Goal: Transaction & Acquisition: Purchase product/service

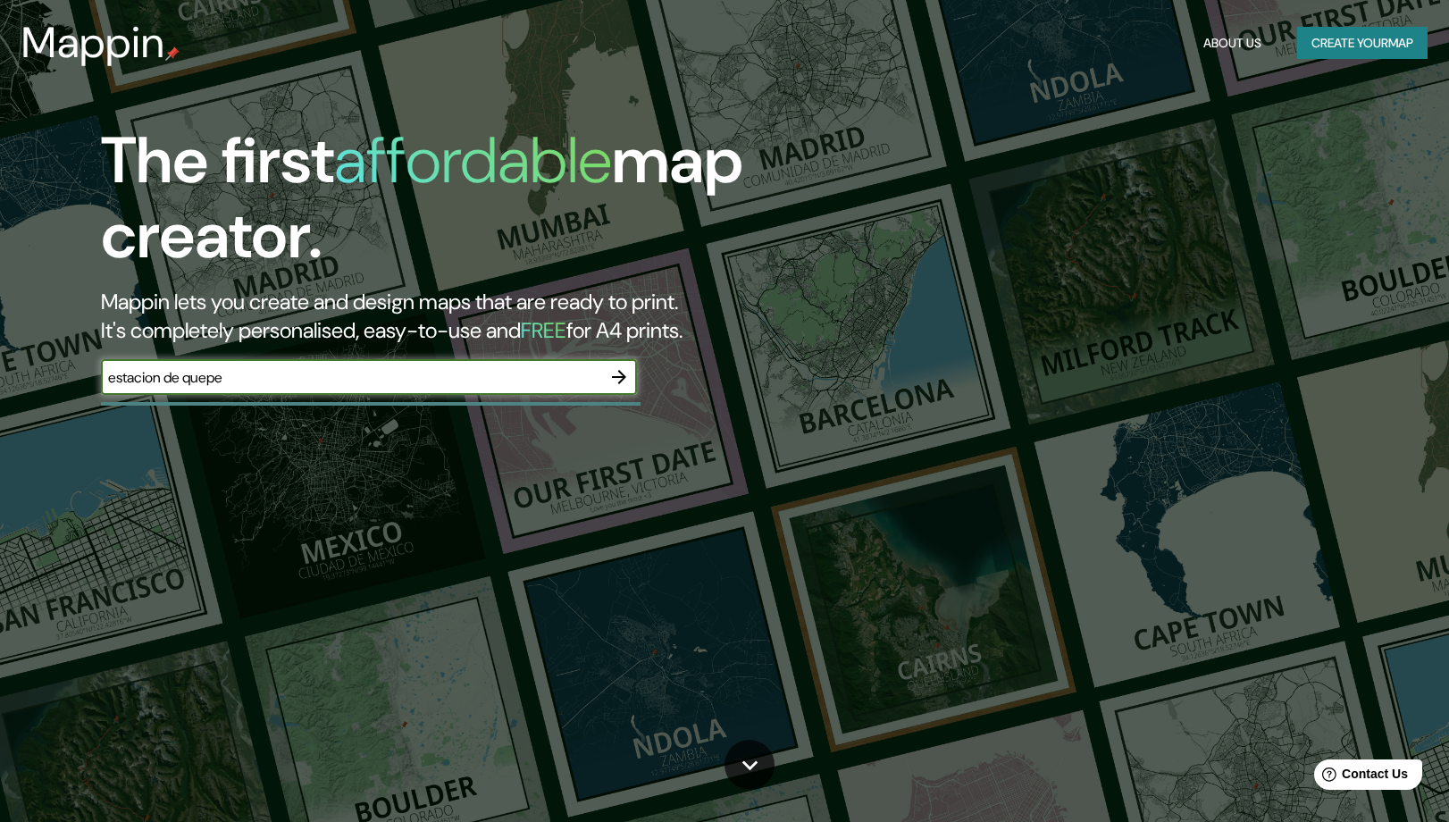
type input "estacion de quepe"
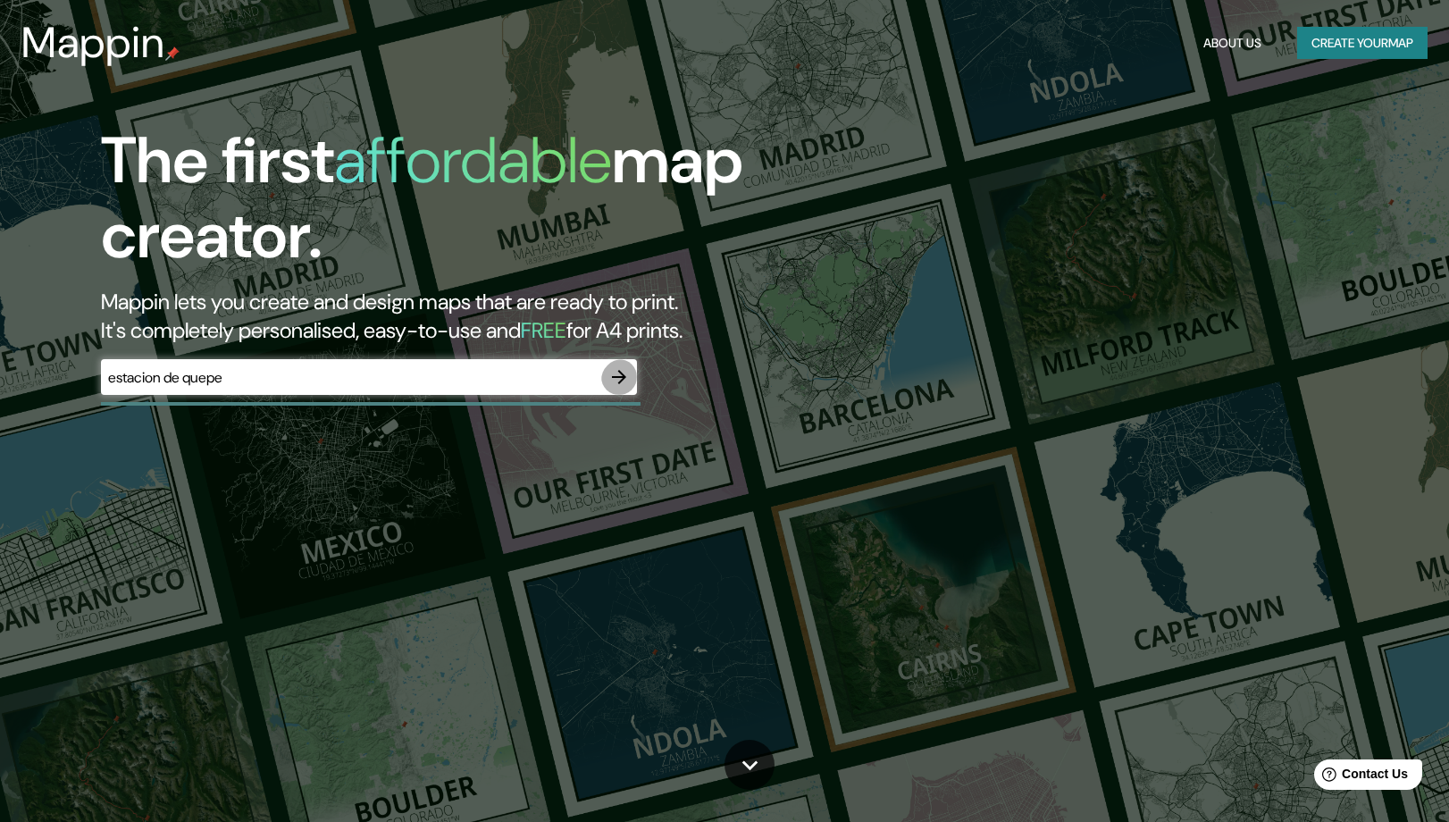
click at [601, 395] on button "button" at bounding box center [619, 377] width 36 height 36
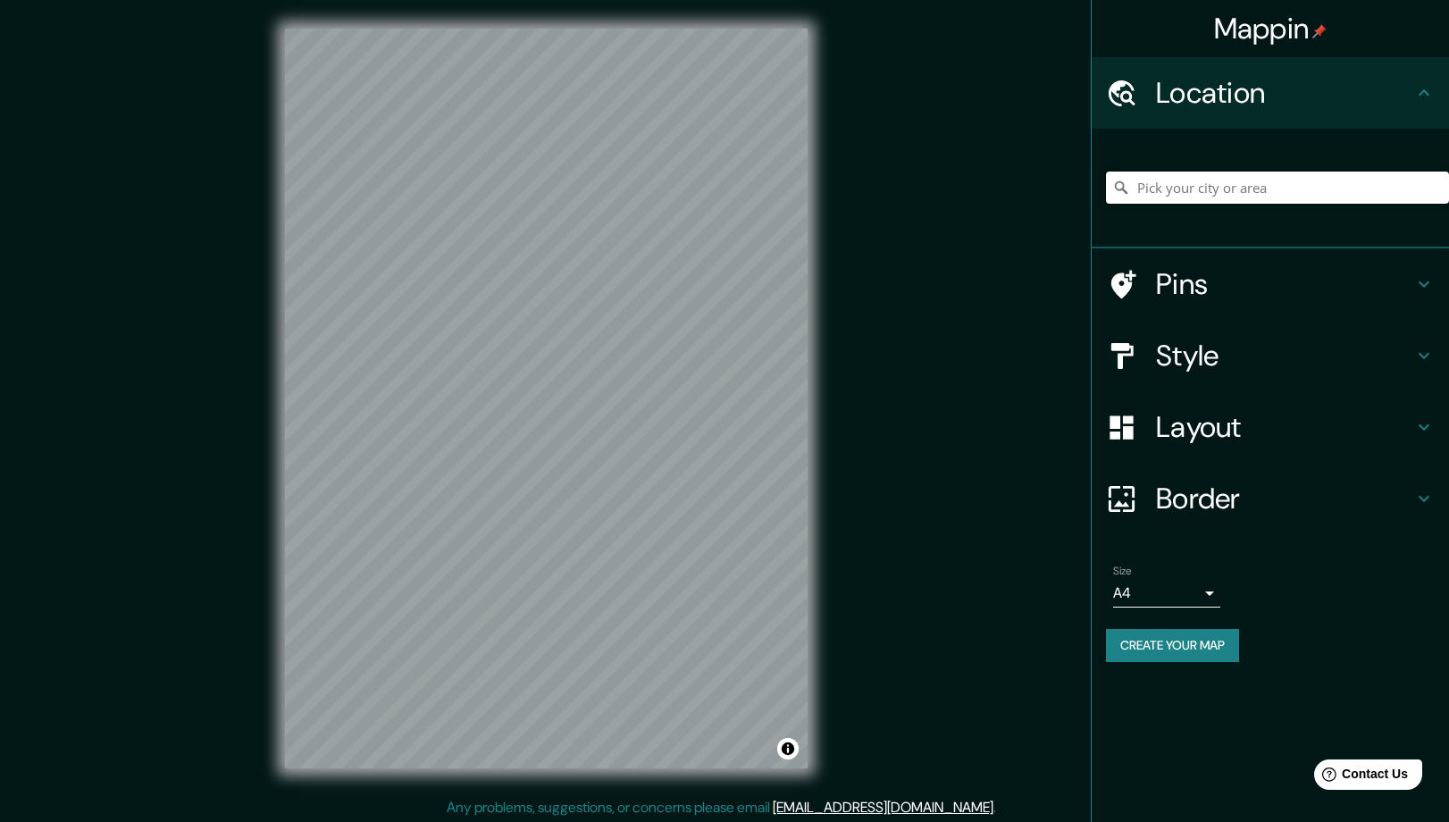
click at [1222, 199] on input "Pick your city or area" at bounding box center [1277, 188] width 343 height 32
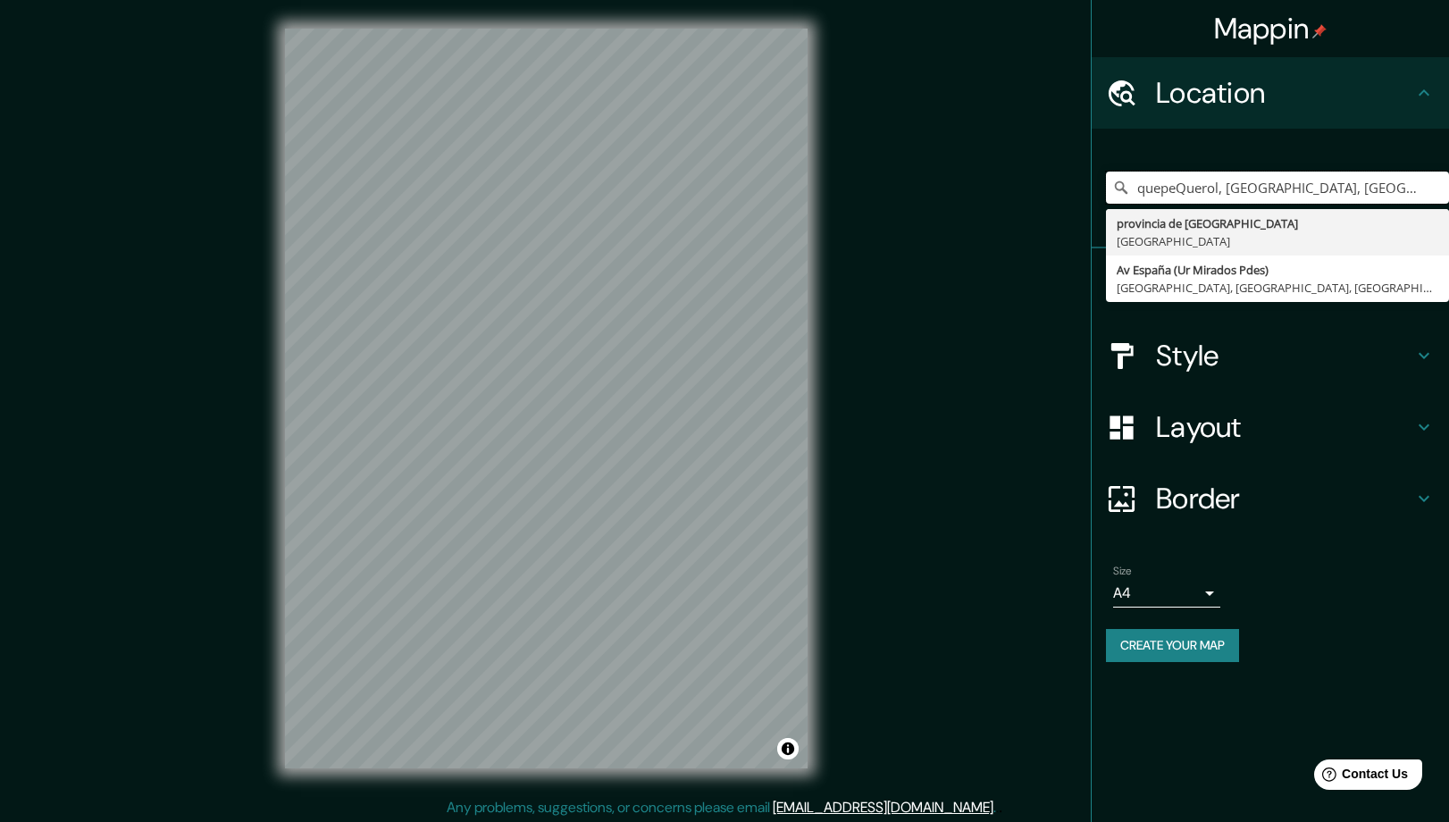
scroll to position [0, 5]
drag, startPoint x: 1177, startPoint y: 206, endPoint x: 1548, endPoint y: 205, distance: 370.8
click at [1448, 205] on html "Mappin Location [GEOGRAPHIC_DATA], [GEOGRAPHIC_DATA], [GEOGRAPHIC_DATA] provinc…" at bounding box center [724, 411] width 1449 height 822
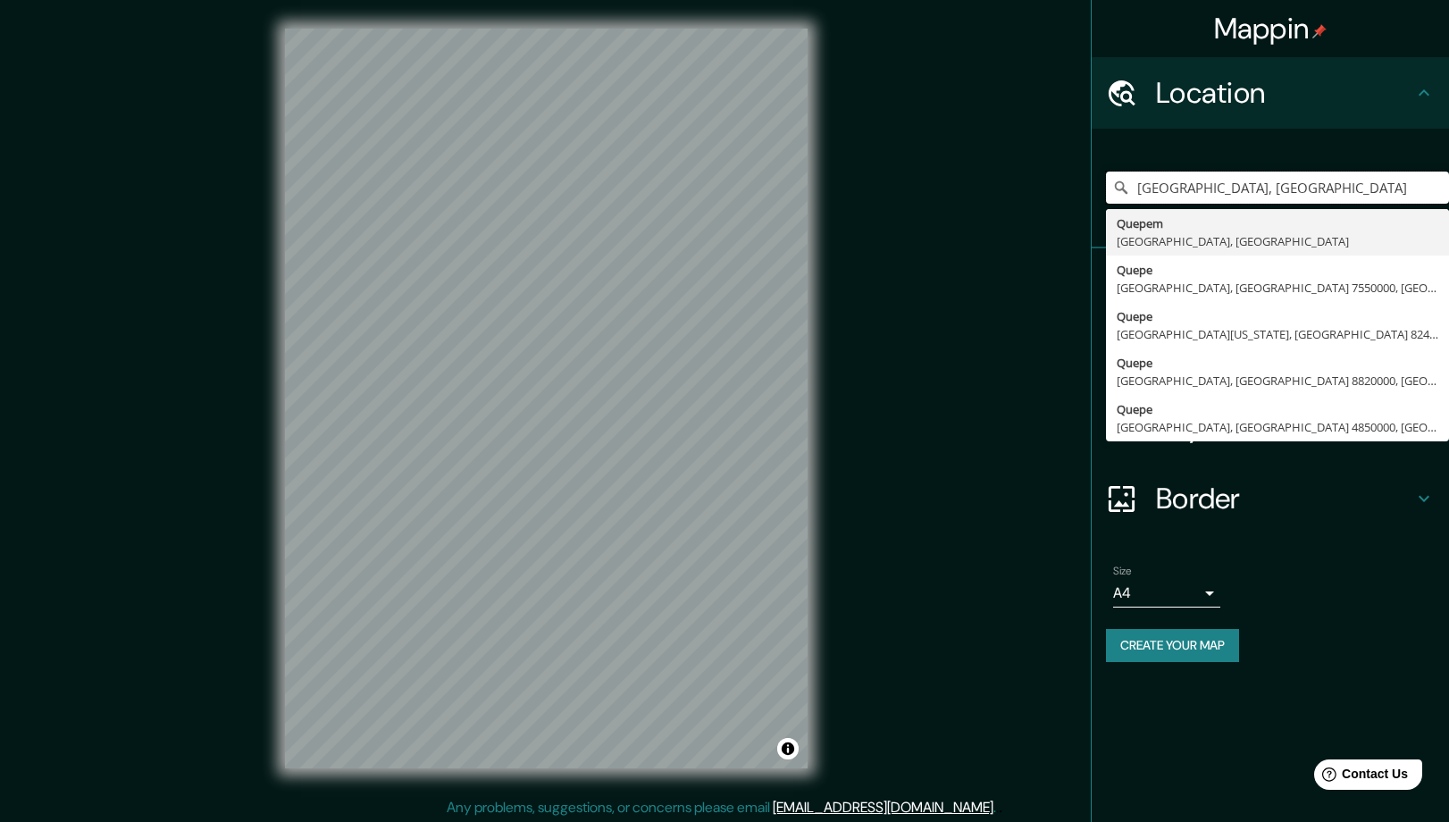
drag, startPoint x: 1351, startPoint y: 210, endPoint x: 972, endPoint y: 207, distance: 378.9
click at [972, 207] on div "Mappin Location [GEOGRAPHIC_DATA], [GEOGRAPHIC_DATA] [GEOGRAPHIC_DATA] [GEOGRAP…" at bounding box center [724, 413] width 1449 height 826
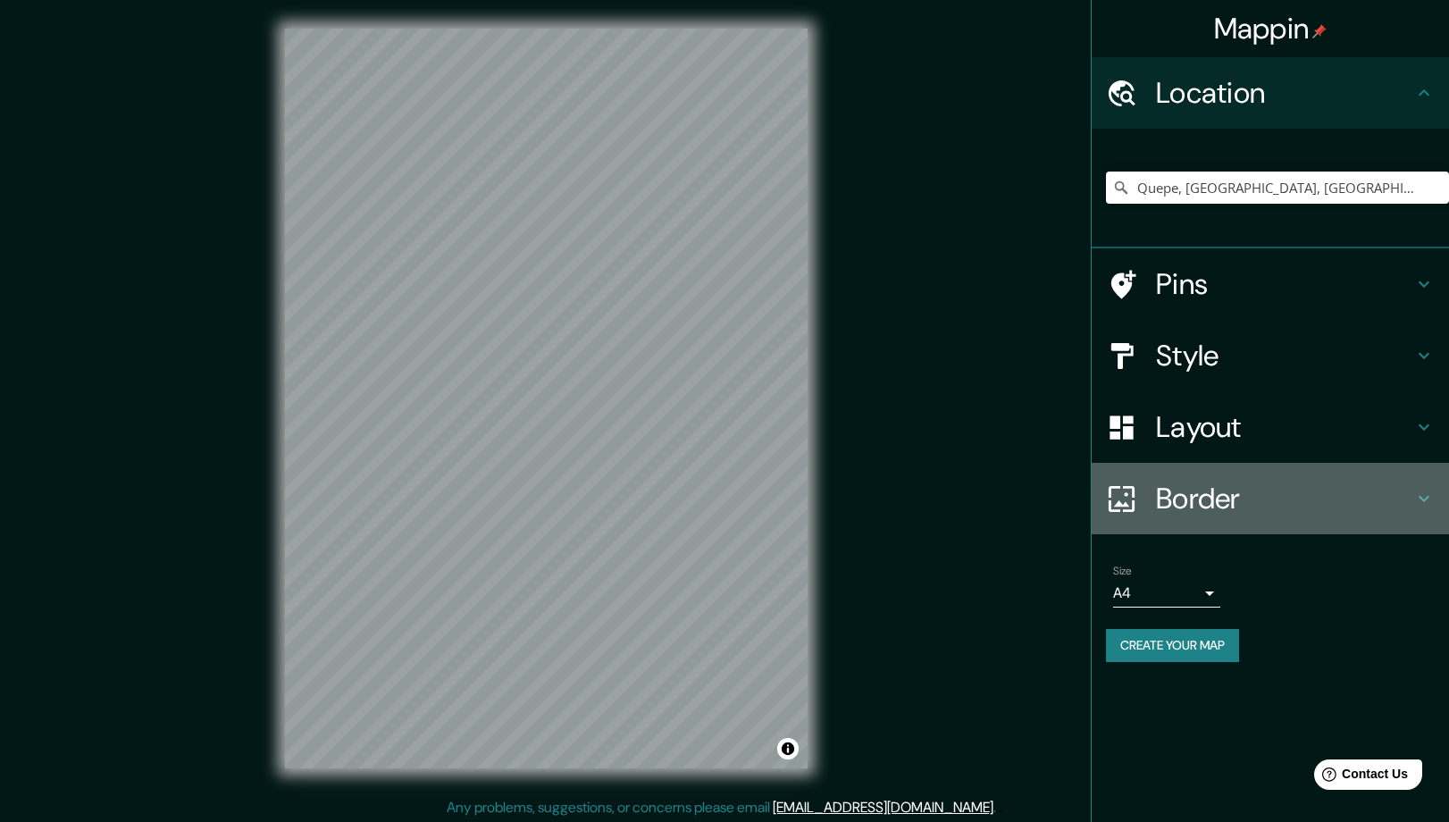
click at [1406, 516] on h4 "Border" at bounding box center [1284, 499] width 257 height 36
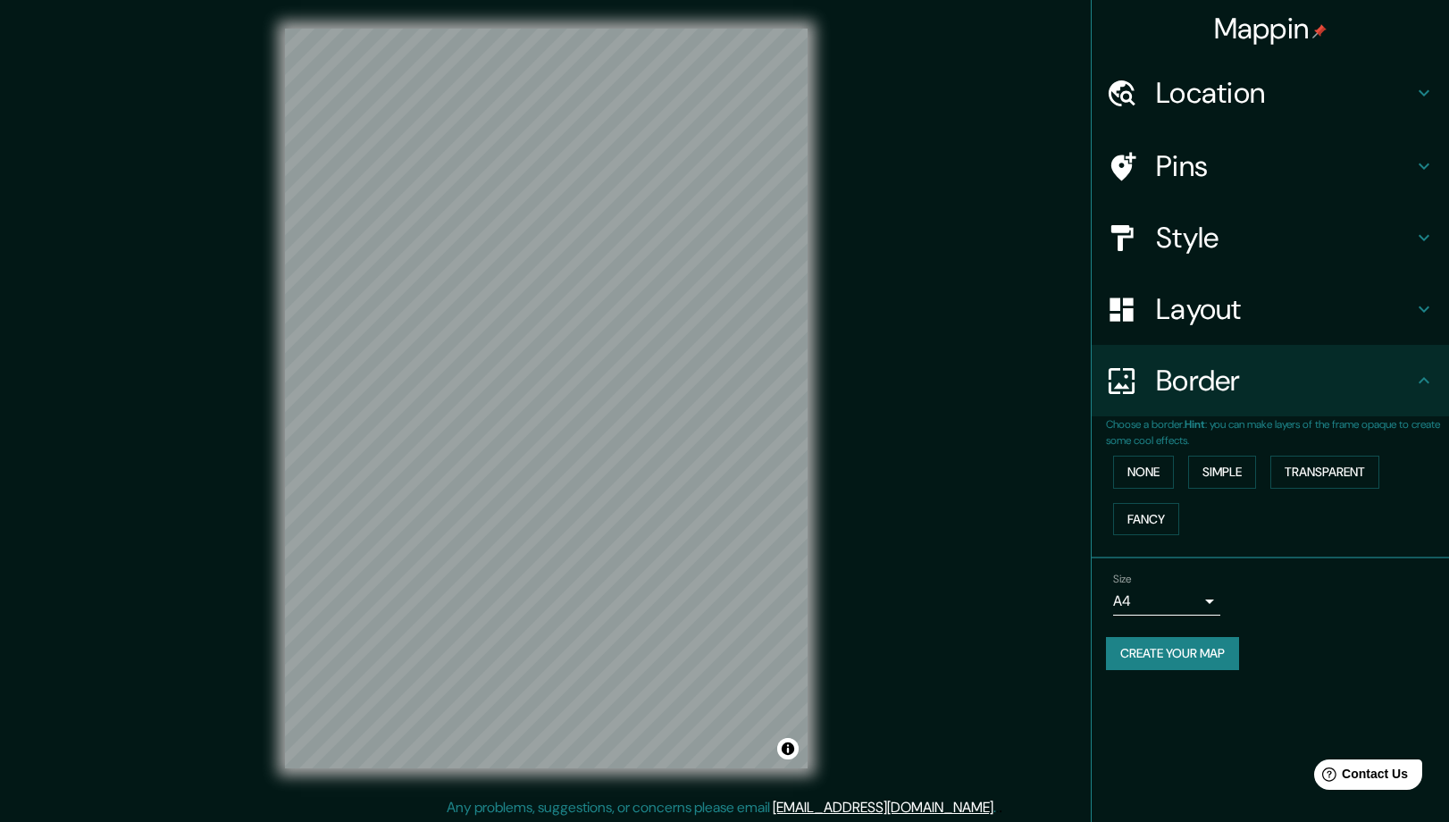
click at [1420, 416] on div "Border" at bounding box center [1270, 380] width 357 height 71
click at [1419, 96] on icon at bounding box center [1424, 93] width 11 height 6
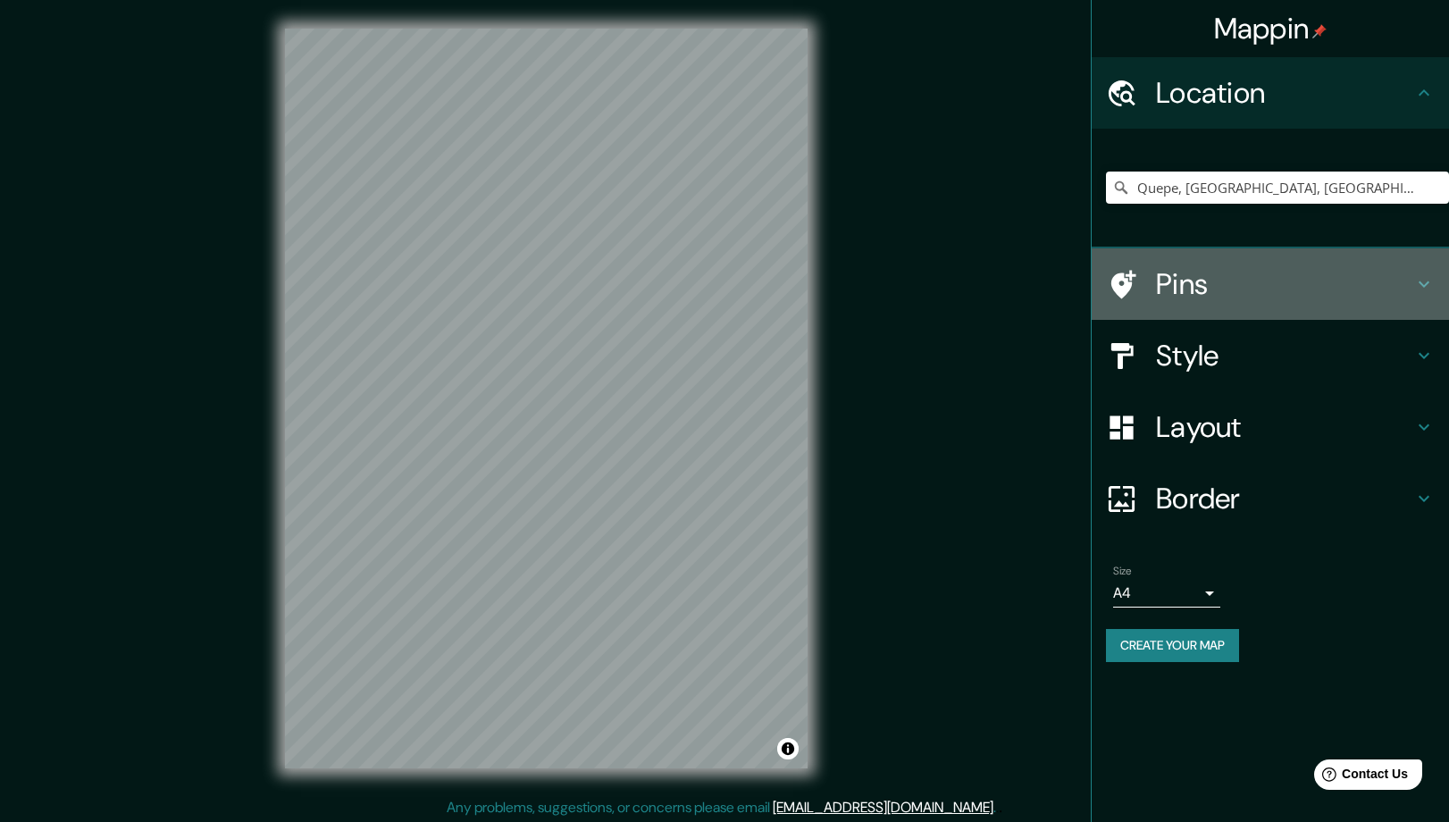
click at [1423, 295] on icon at bounding box center [1424, 283] width 21 height 21
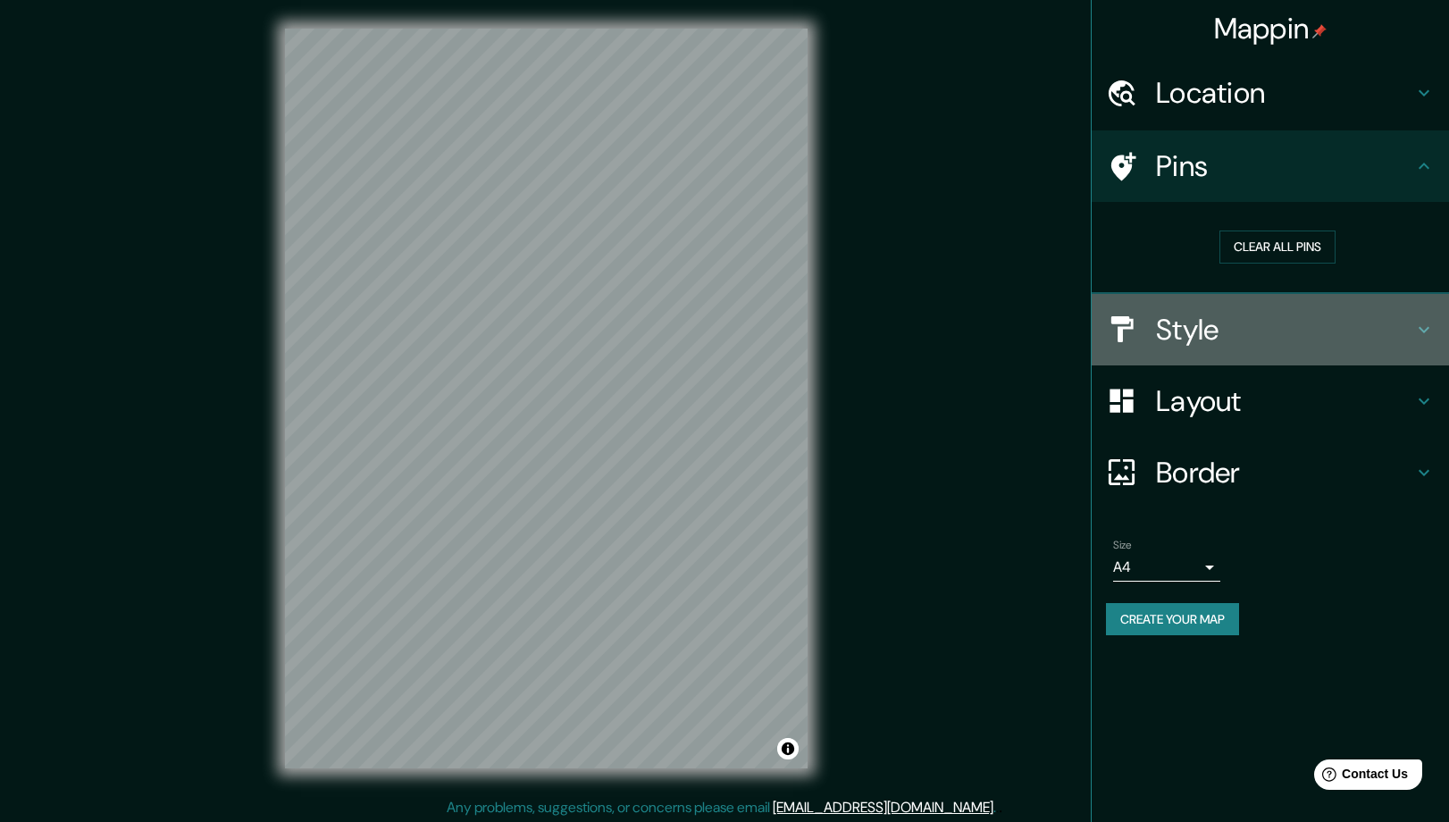
click at [1414, 340] on icon at bounding box center [1424, 329] width 21 height 21
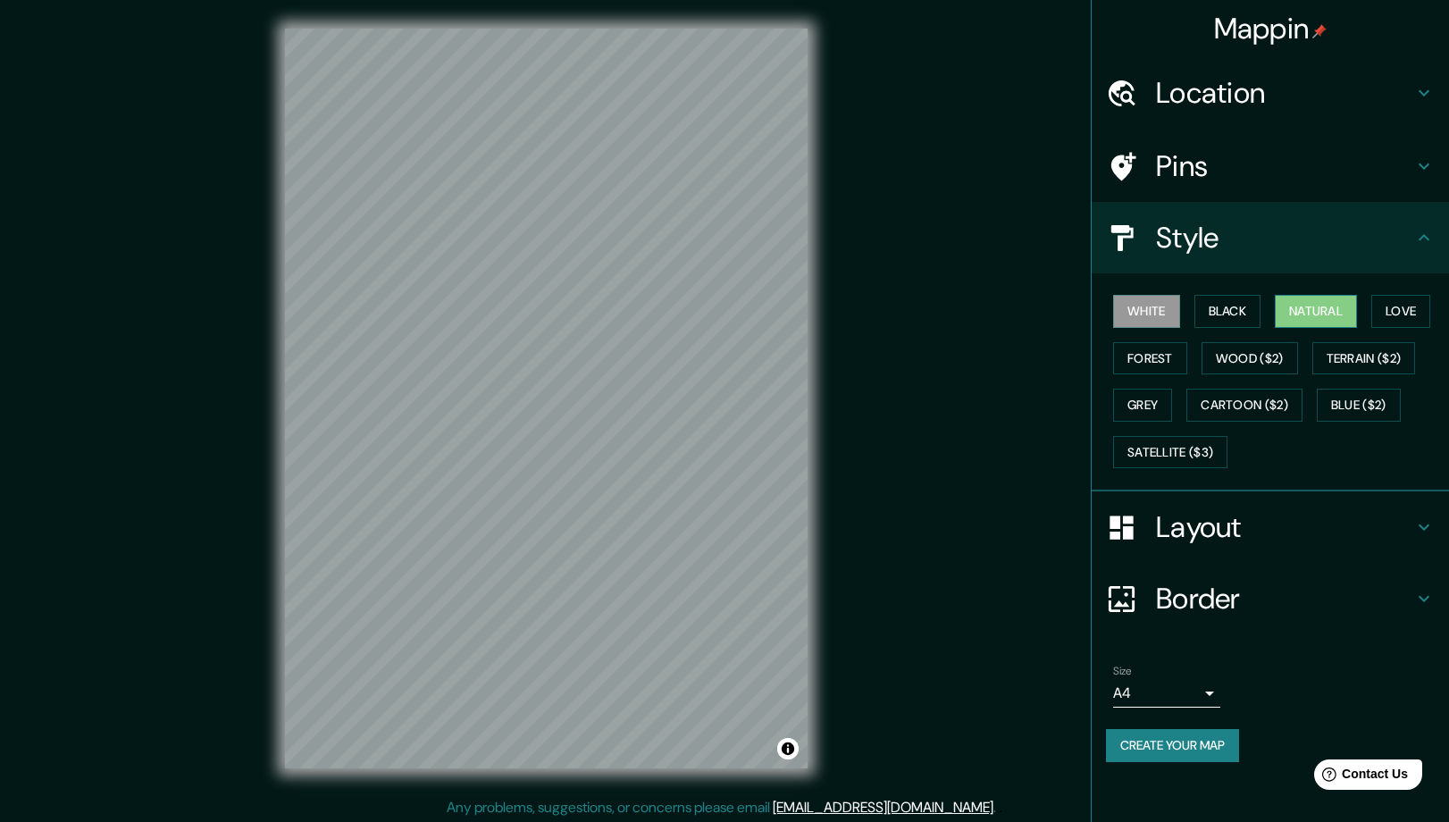
click at [1313, 328] on button "Natural" at bounding box center [1316, 311] width 82 height 33
click at [1313, 375] on button "Terrain ($2)" at bounding box center [1365, 358] width 104 height 33
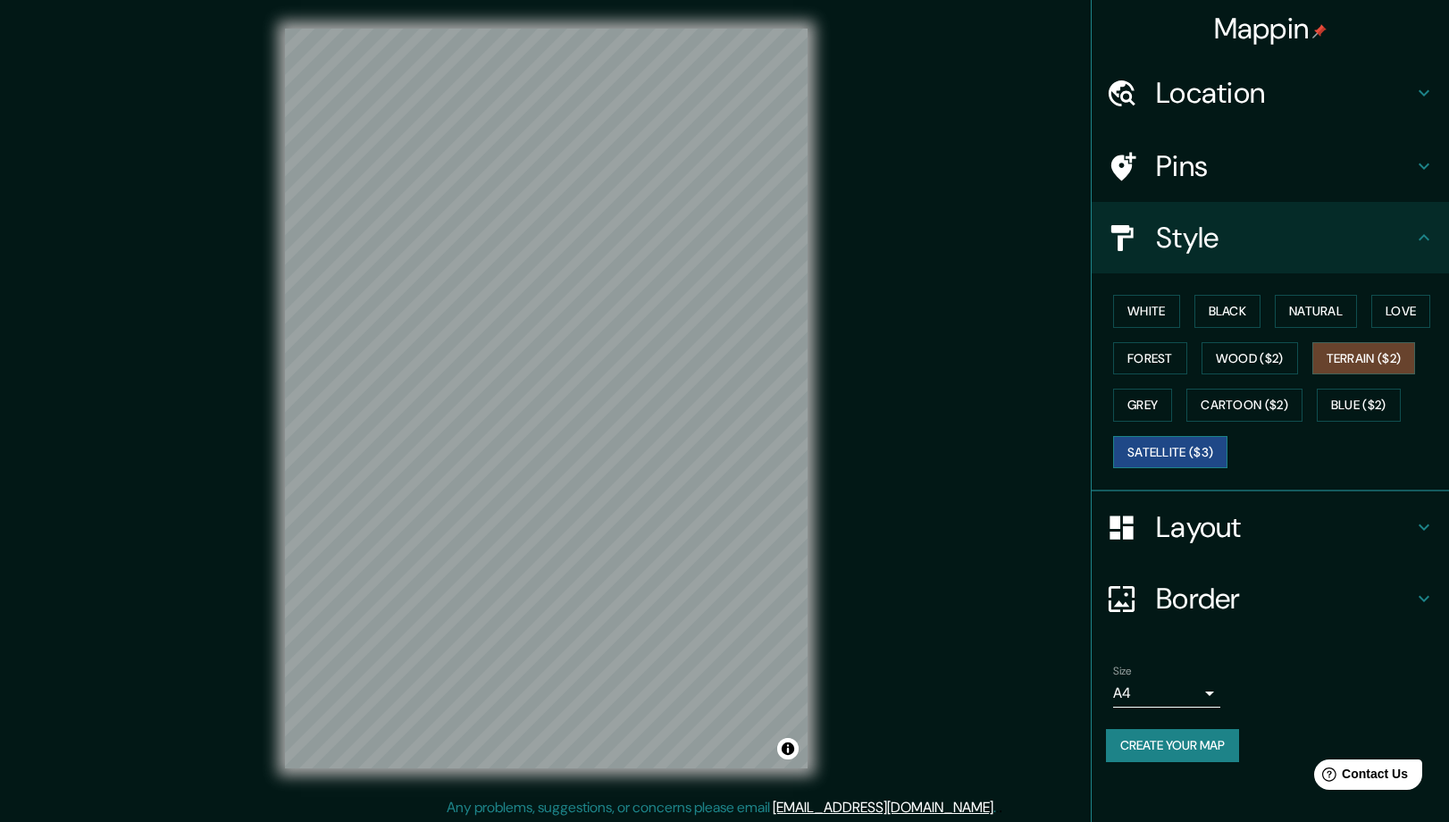
click at [1196, 469] on button "Satellite ($3)" at bounding box center [1170, 452] width 114 height 33
click at [1215, 111] on h4 "Location" at bounding box center [1284, 93] width 257 height 36
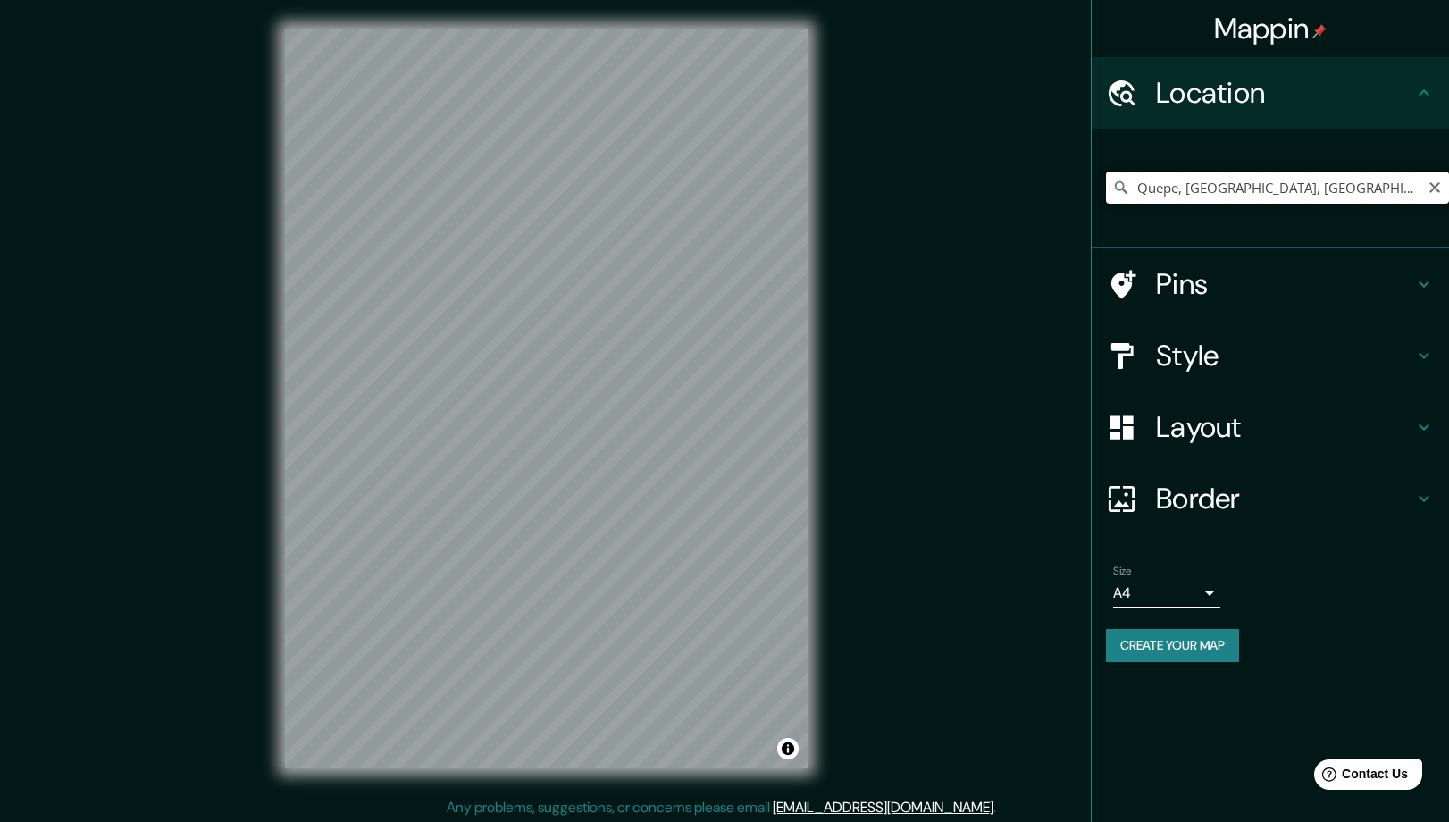
scroll to position [0, 113]
drag, startPoint x: 1186, startPoint y: 214, endPoint x: 1170, endPoint y: 228, distance: 20.9
click at [1170, 228] on div "Quepe, [GEOGRAPHIC_DATA], [GEOGRAPHIC_DATA] 4850000, [GEOGRAPHIC_DATA]" at bounding box center [1277, 187] width 343 height 89
click at [1389, 204] on input "Quepe, [GEOGRAPHIC_DATA], [GEOGRAPHIC_DATA] 4850000, [GEOGRAPHIC_DATA]" at bounding box center [1277, 188] width 343 height 32
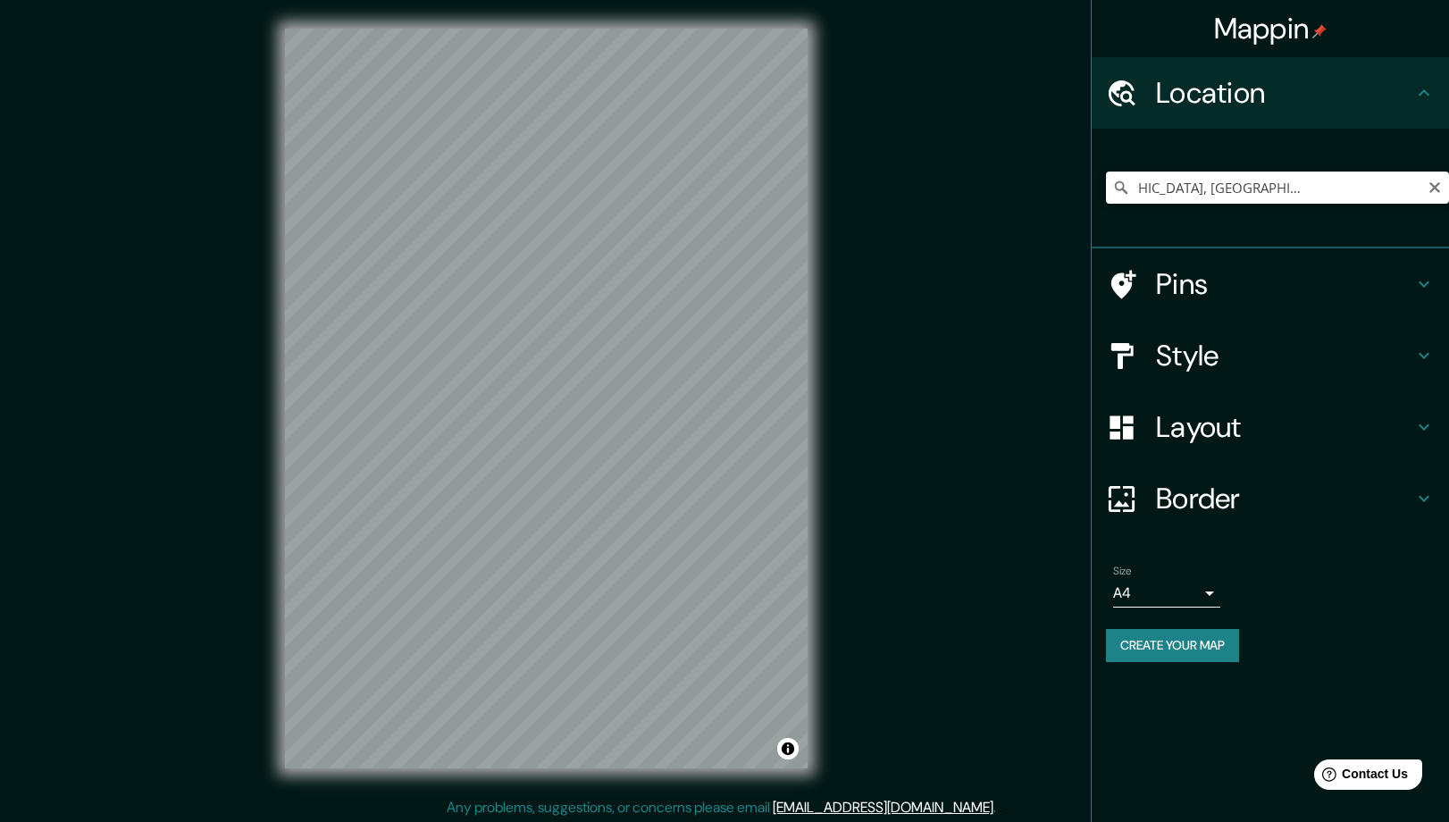
click at [1124, 194] on icon at bounding box center [1121, 187] width 13 height 13
drag, startPoint x: 1183, startPoint y: 213, endPoint x: 1481, endPoint y: 207, distance: 298.5
click at [1448, 207] on html "Mappin Location [GEOGRAPHIC_DATA], [GEOGRAPHIC_DATA], [GEOGRAPHIC_DATA] 4850000…" at bounding box center [724, 411] width 1449 height 822
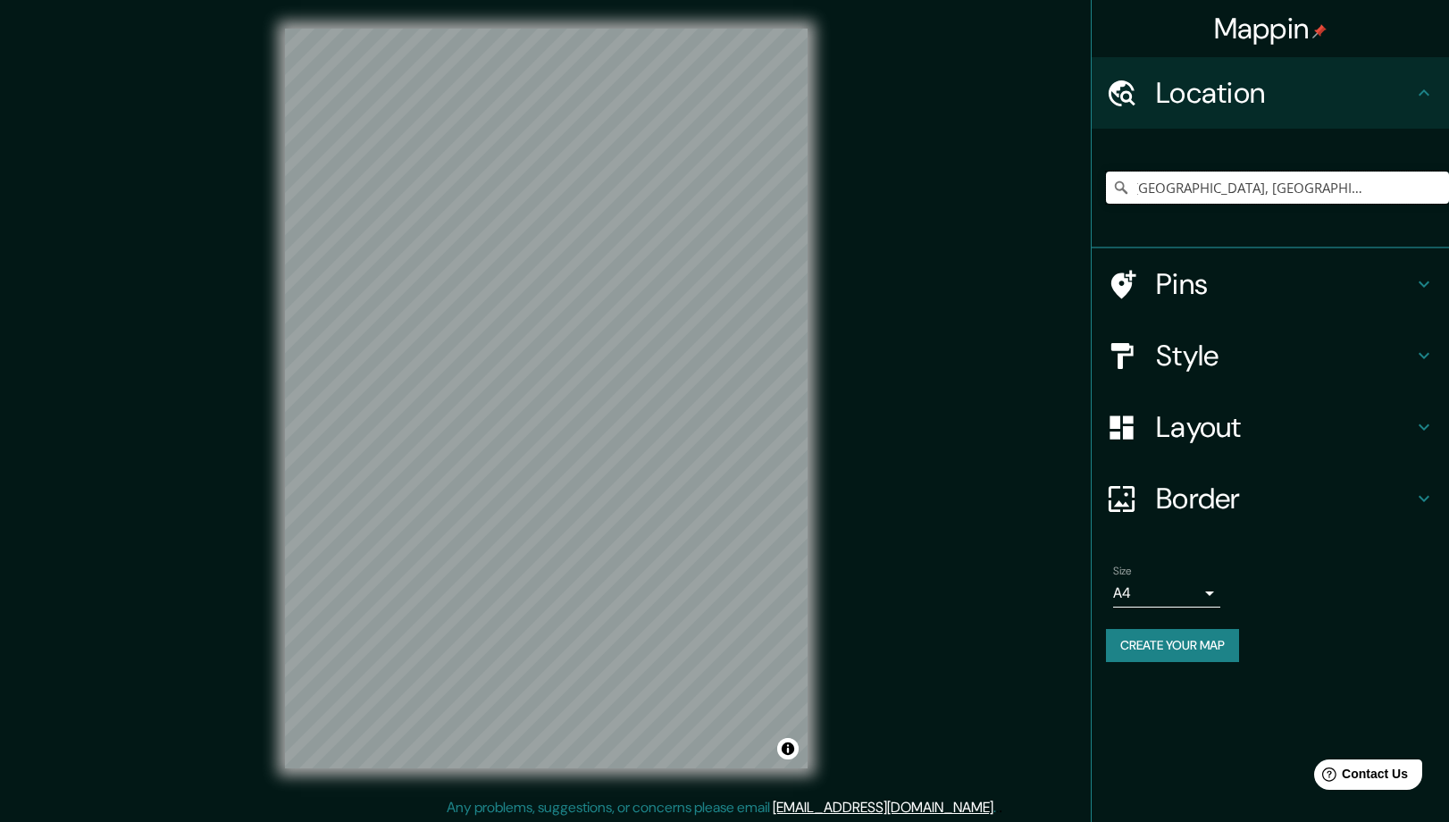
drag, startPoint x: 1180, startPoint y: 210, endPoint x: 1800, endPoint y: 188, distance: 619.6
click at [1448, 188] on html "Mappin Location [GEOGRAPHIC_DATA], [GEOGRAPHIC_DATA], [GEOGRAPHIC_DATA] 4650000…" at bounding box center [724, 411] width 1449 height 822
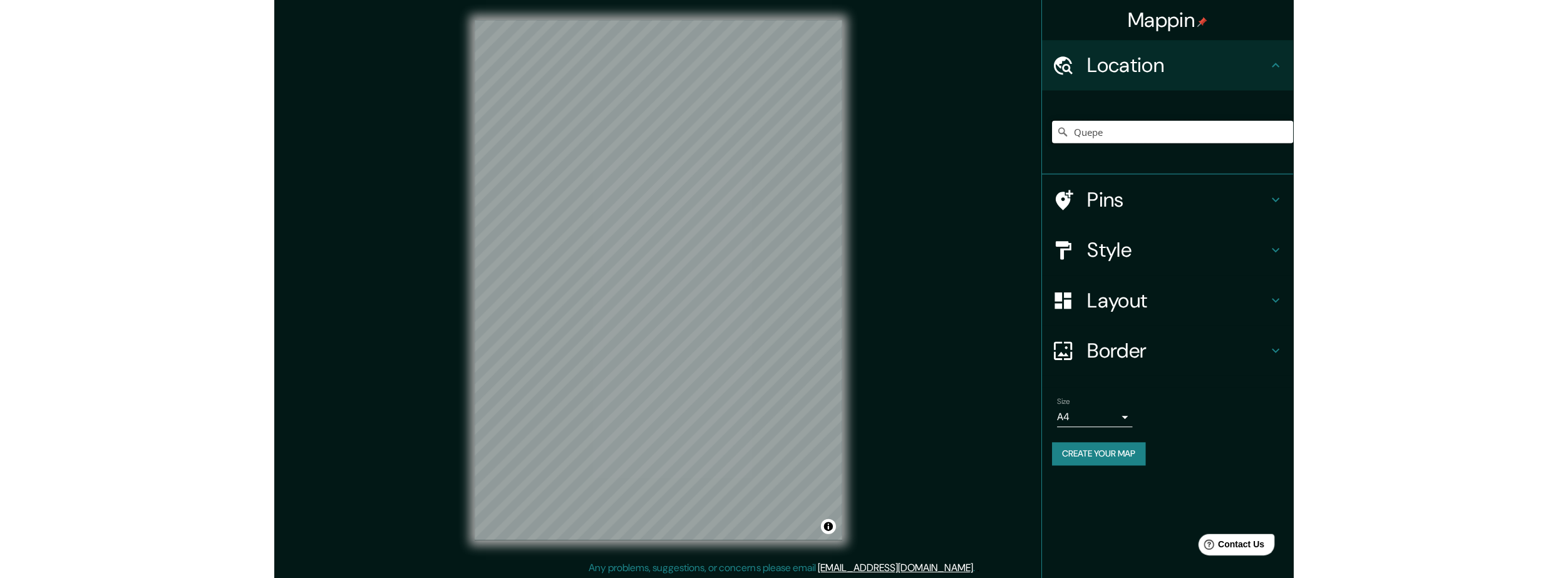
scroll to position [0, 0]
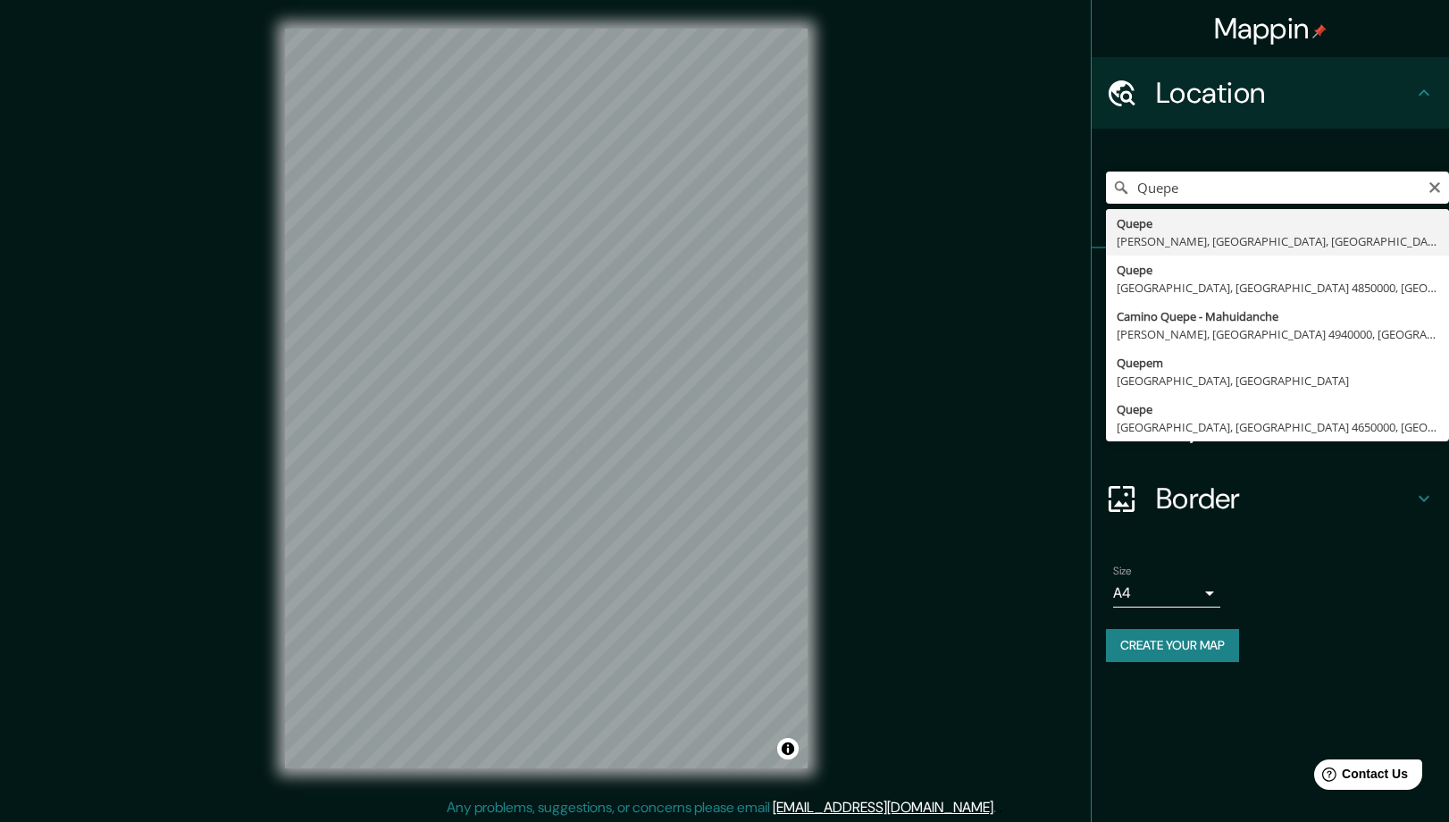
type input "Quepe, [GEOGRAPHIC_DATA], [GEOGRAPHIC_DATA], [GEOGRAPHIC_DATA]"
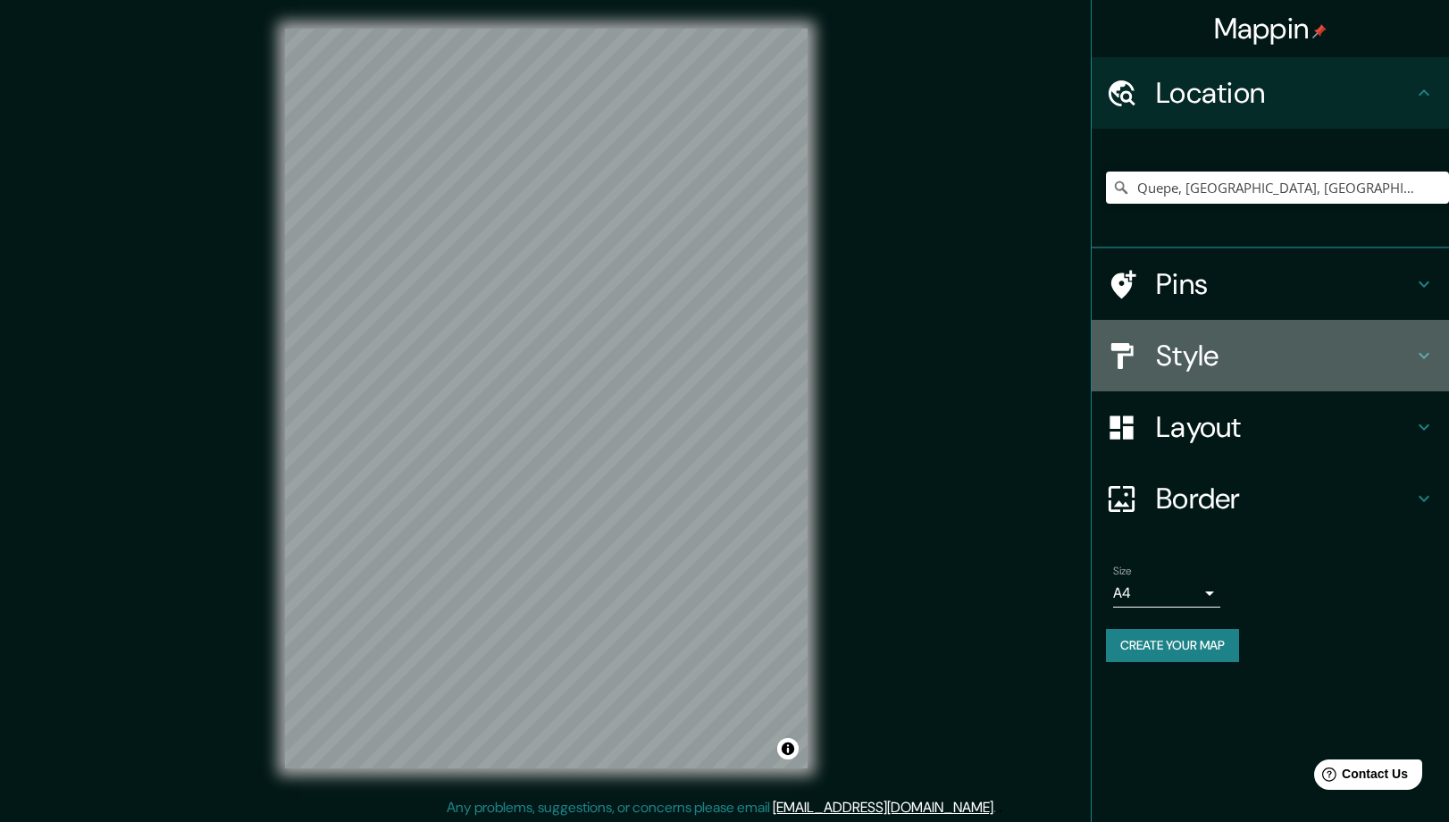
click at [1207, 373] on h4 "Style" at bounding box center [1284, 356] width 257 height 36
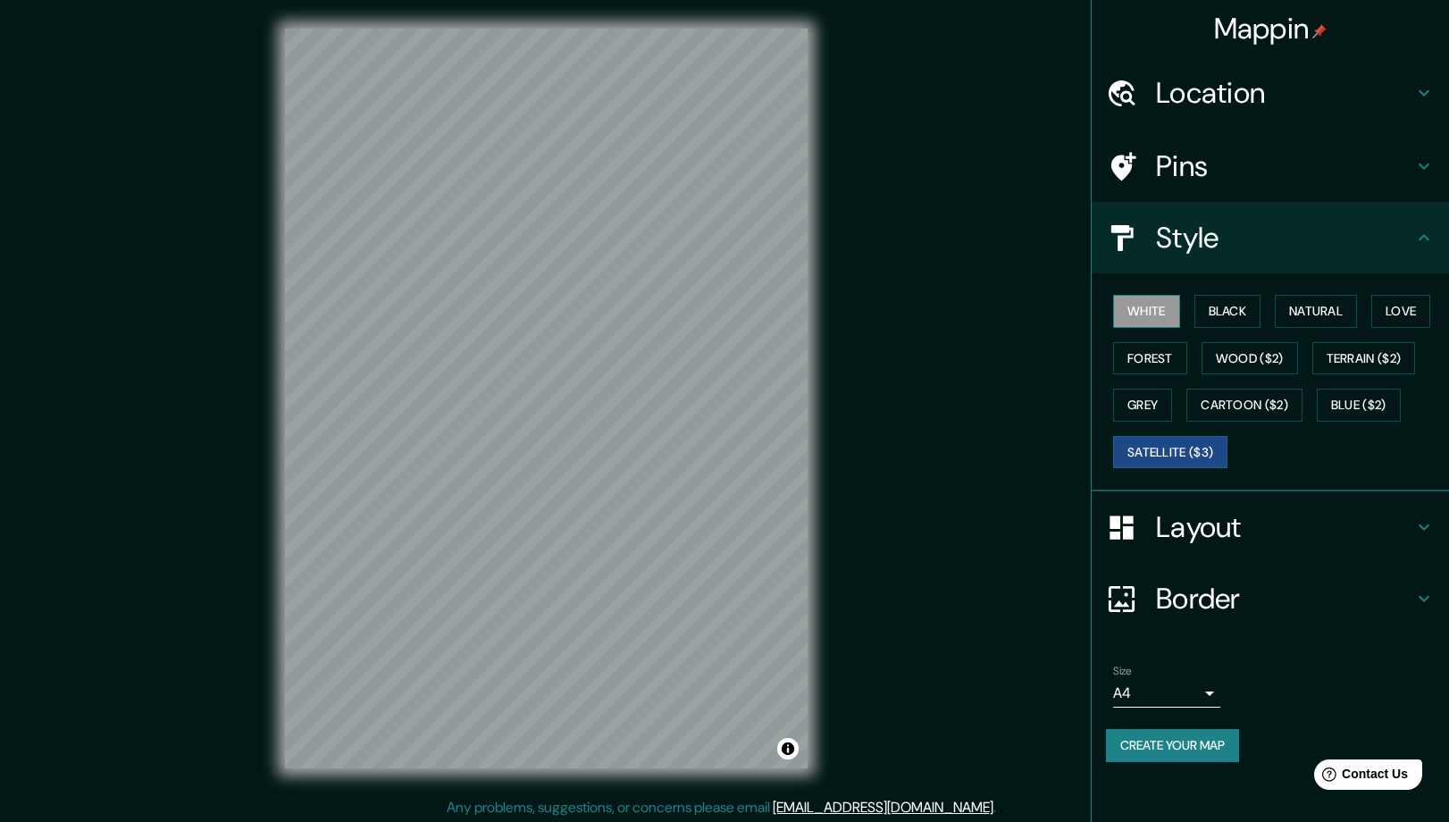
click at [1144, 328] on button "White" at bounding box center [1146, 311] width 67 height 33
click at [1221, 328] on button "Black" at bounding box center [1228, 311] width 67 height 33
click at [1141, 328] on button "White" at bounding box center [1146, 311] width 67 height 33
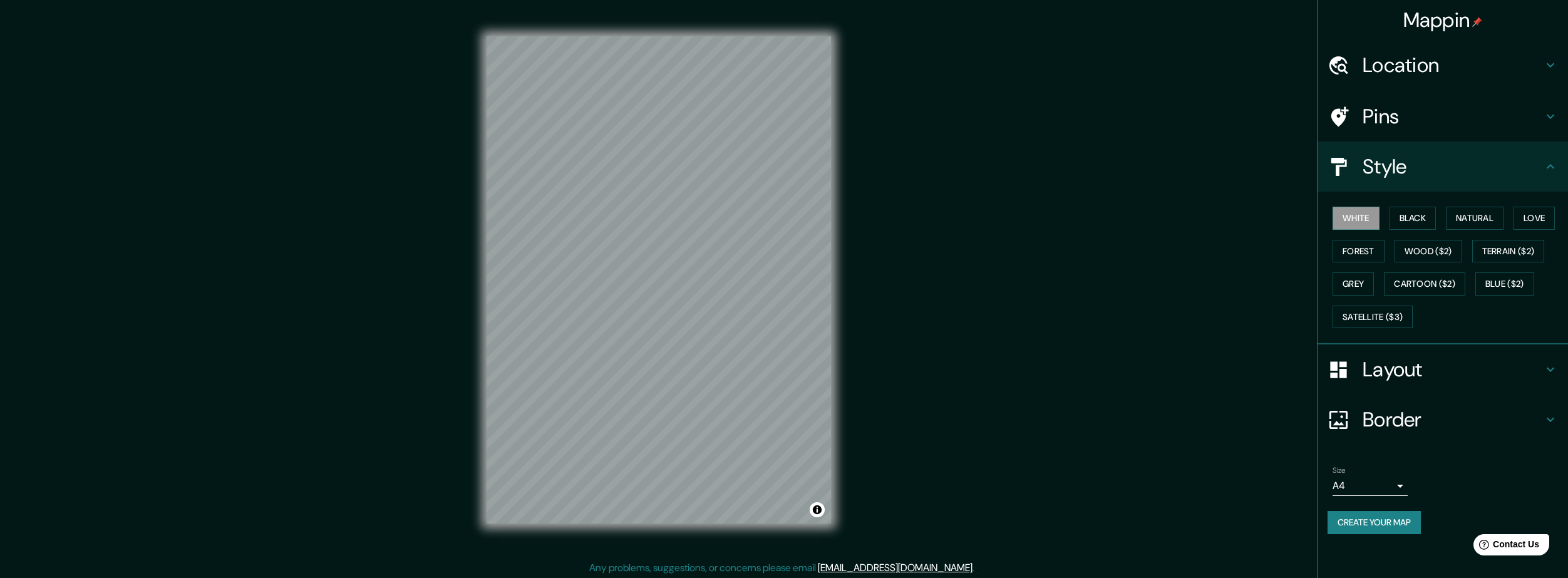
click at [1015, 382] on h4 "Layout" at bounding box center [1452, 369] width 180 height 25
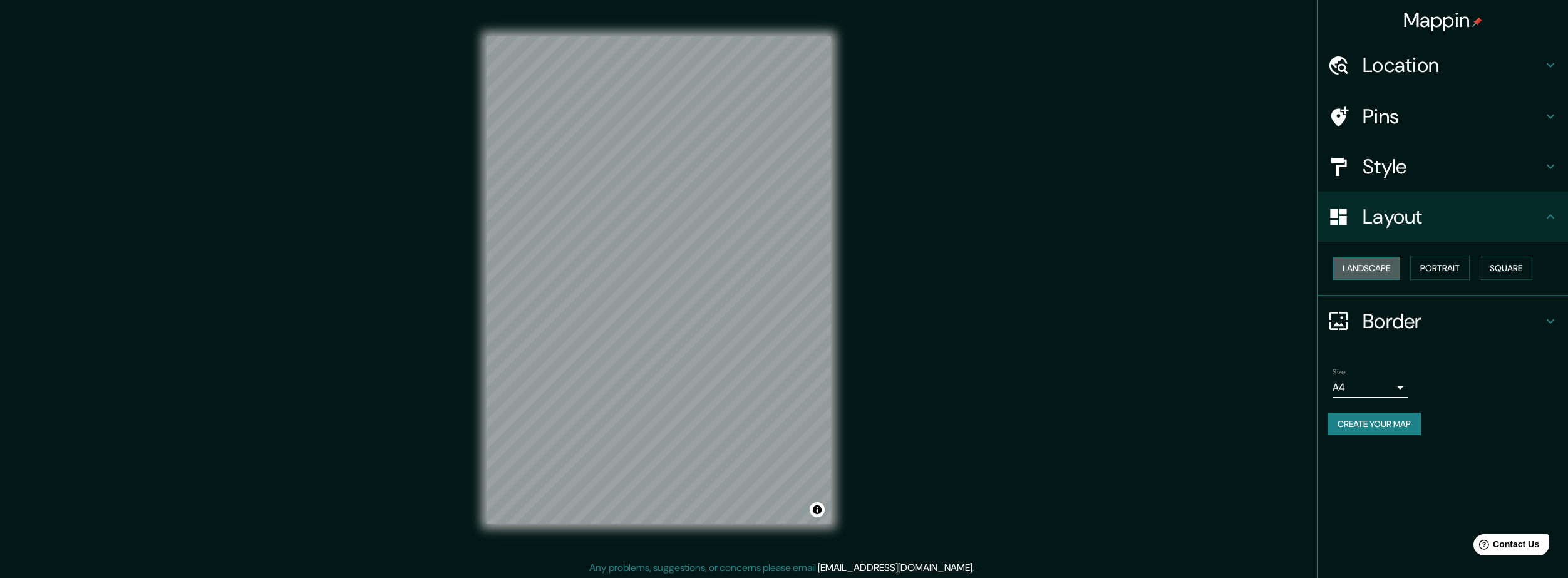
click at [1015, 280] on button "Landscape" at bounding box center [1366, 268] width 67 height 23
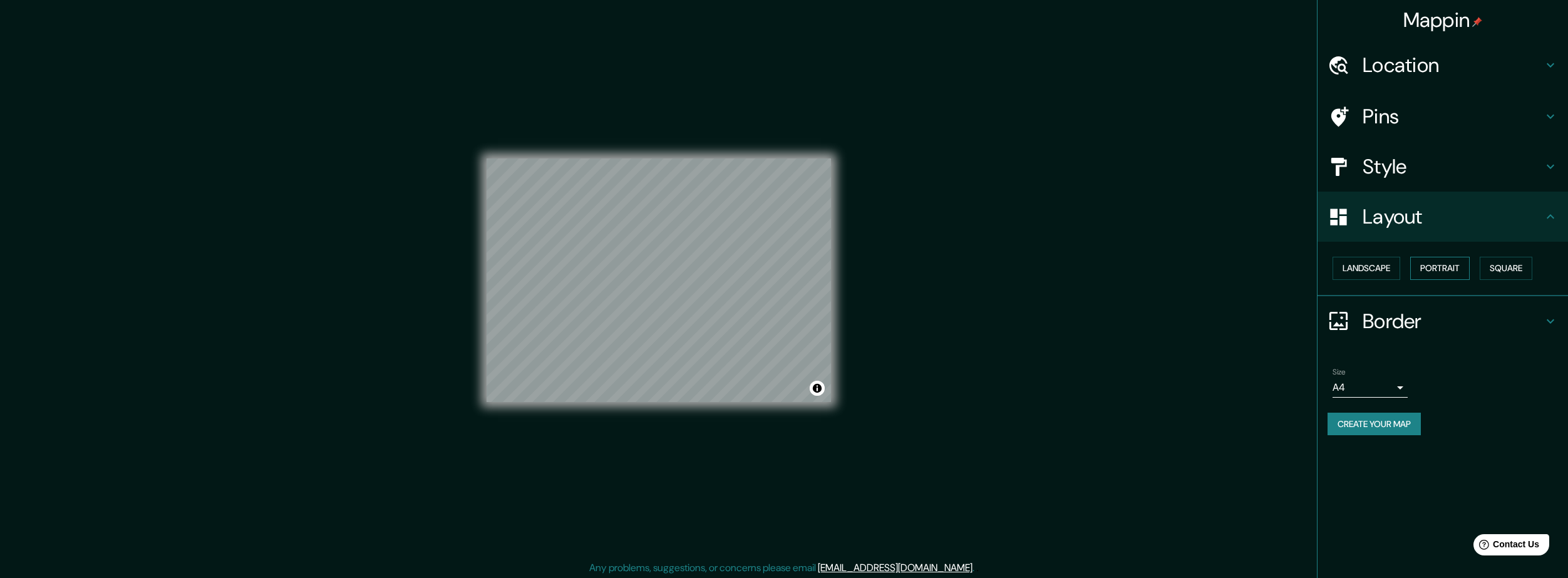
click at [1015, 280] on button "Portrait" at bounding box center [1440, 268] width 60 height 23
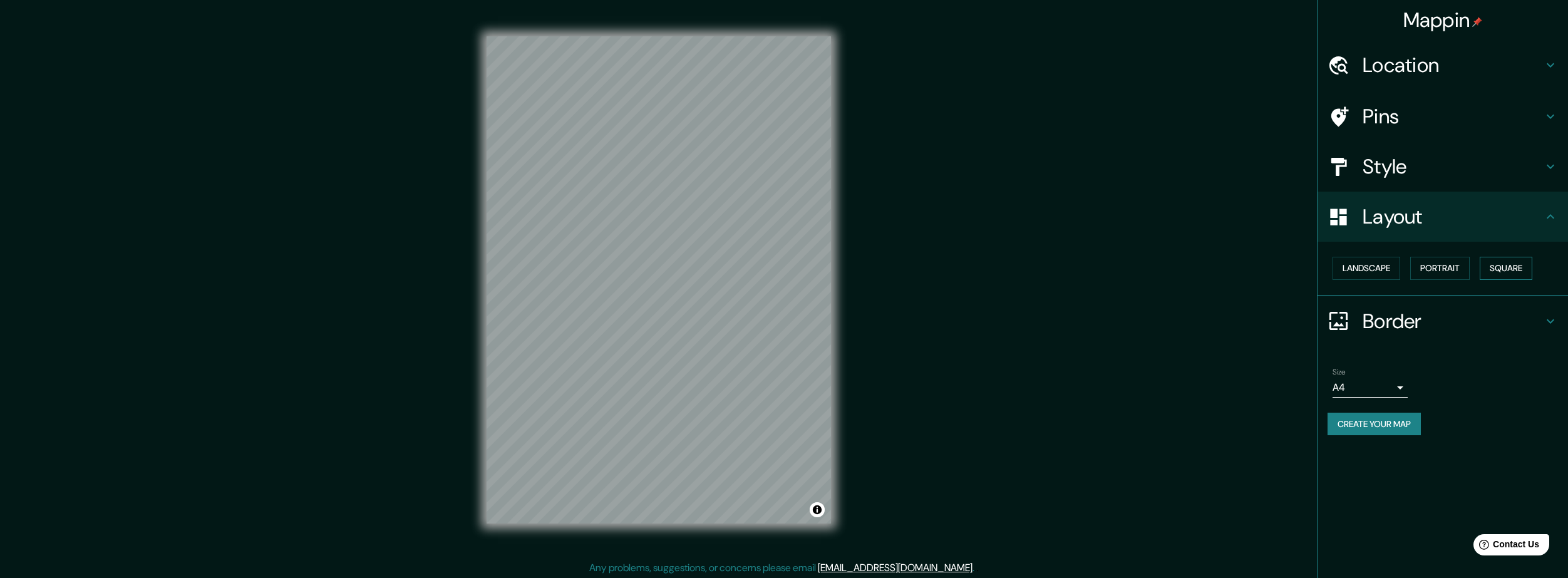
click at [1015, 280] on button "Square" at bounding box center [1506, 268] width 53 height 23
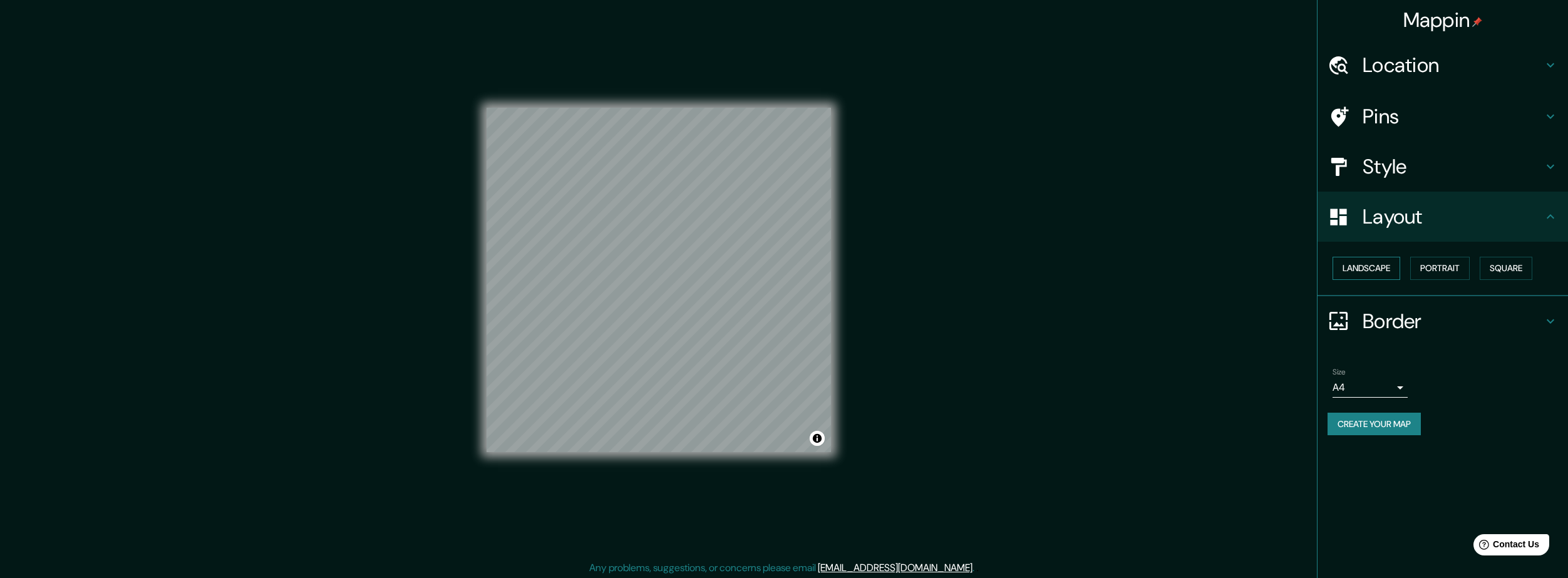
click at [1015, 280] on button "Landscape" at bounding box center [1366, 268] width 67 height 23
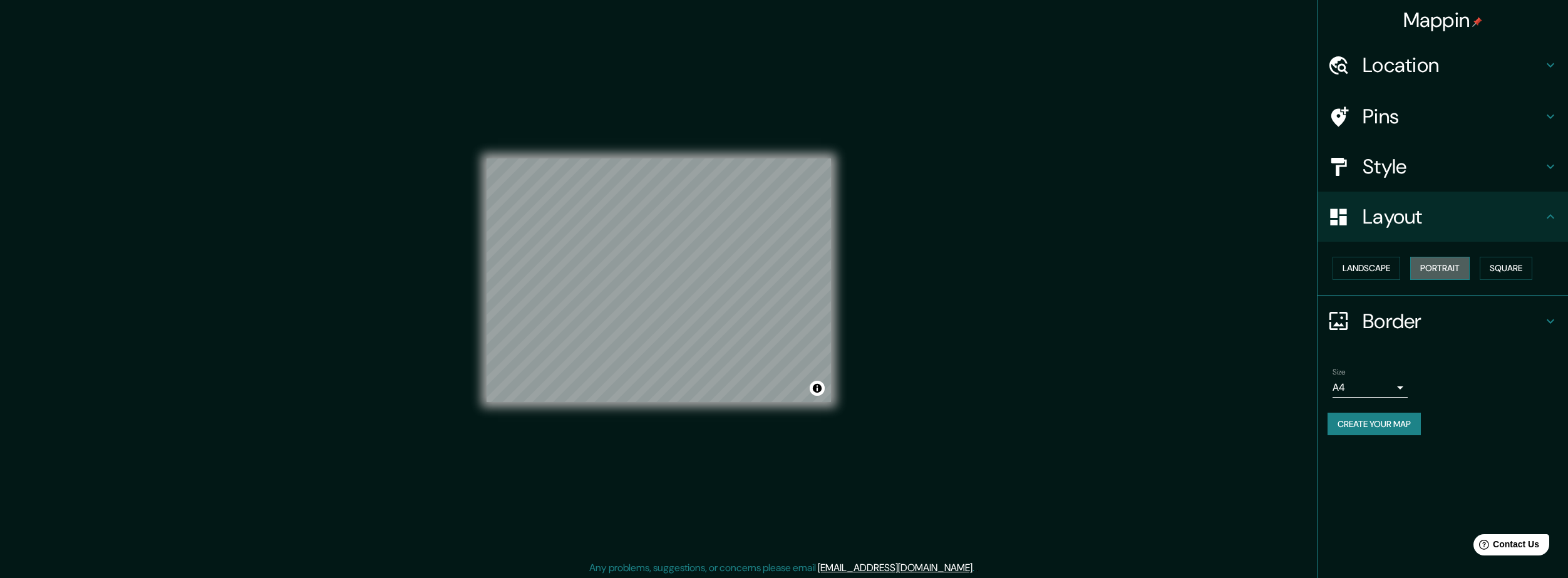
click at [1015, 280] on button "Portrait" at bounding box center [1440, 268] width 60 height 23
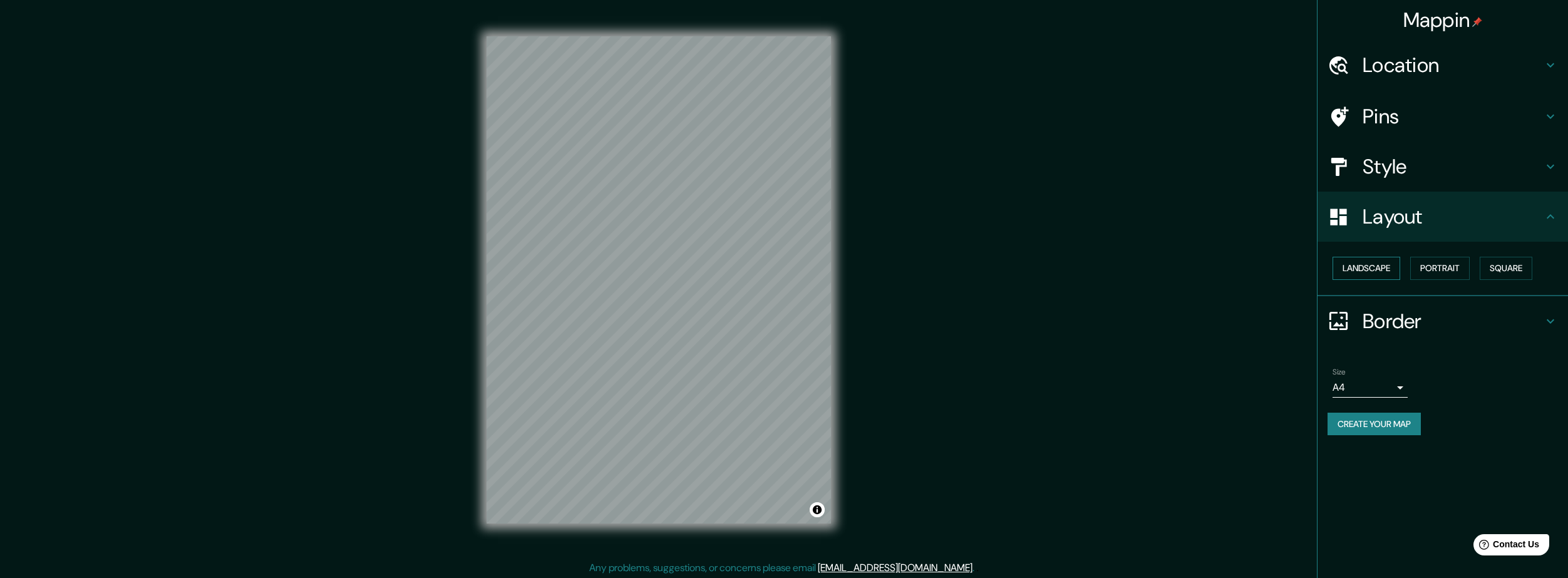
click at [1015, 280] on button "Landscape" at bounding box center [1366, 268] width 67 height 23
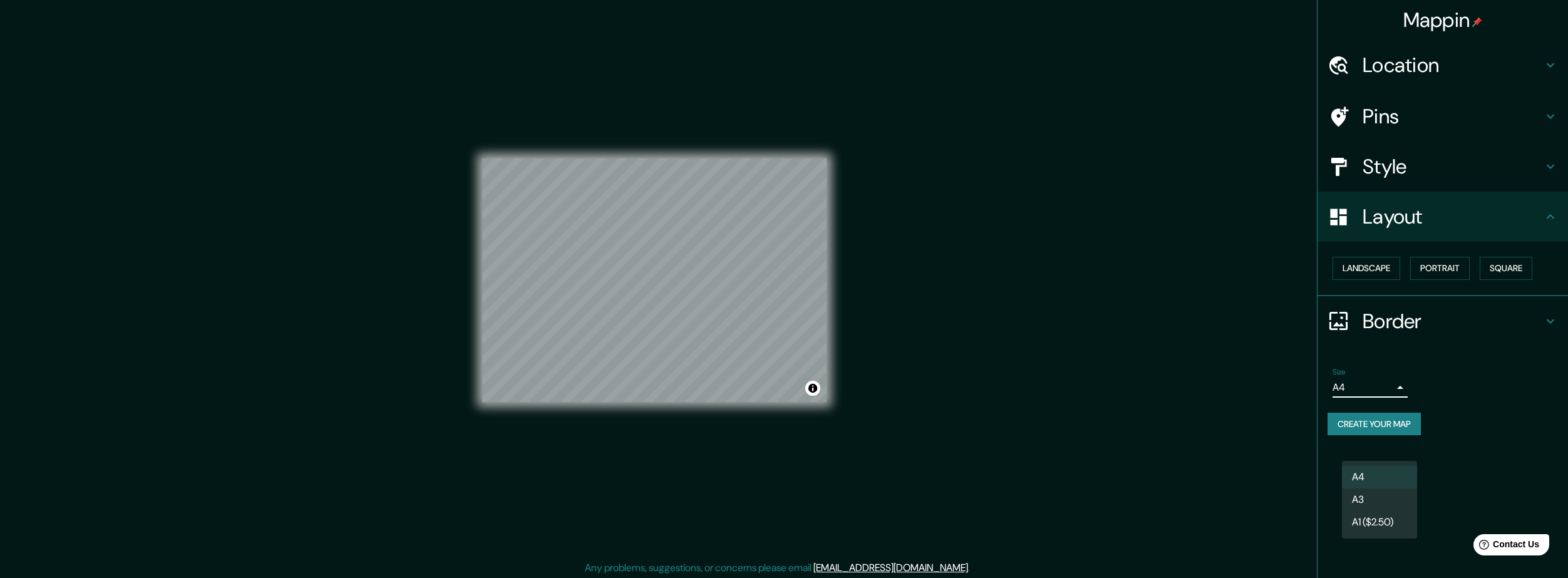
click at [1015, 453] on body "Mappin Location [GEOGRAPHIC_DATA], [GEOGRAPHIC_DATA], [GEOGRAPHIC_DATA], [GEOGR…" at bounding box center [784, 289] width 1568 height 578
click at [1015, 505] on li "A3" at bounding box center [1379, 500] width 75 height 22
type input "a4"
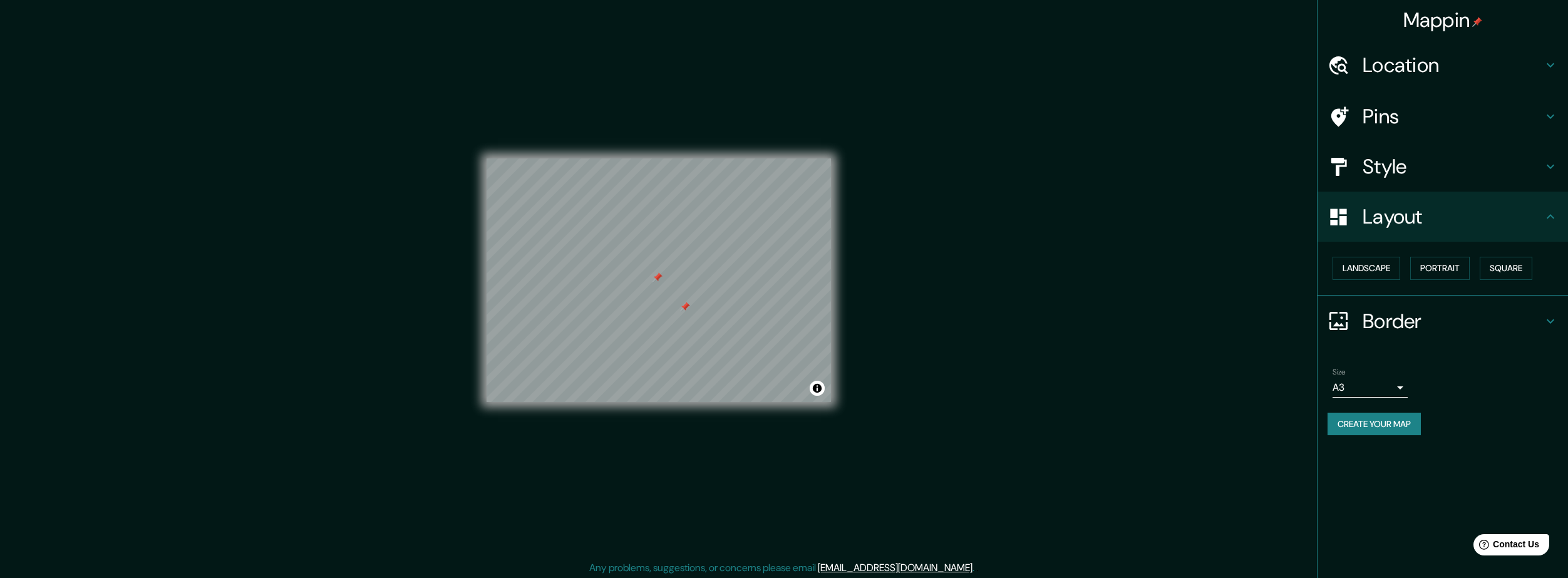
click at [680, 312] on div at bounding box center [685, 307] width 10 height 10
click at [1015, 236] on div "Layout" at bounding box center [1443, 216] width 250 height 50
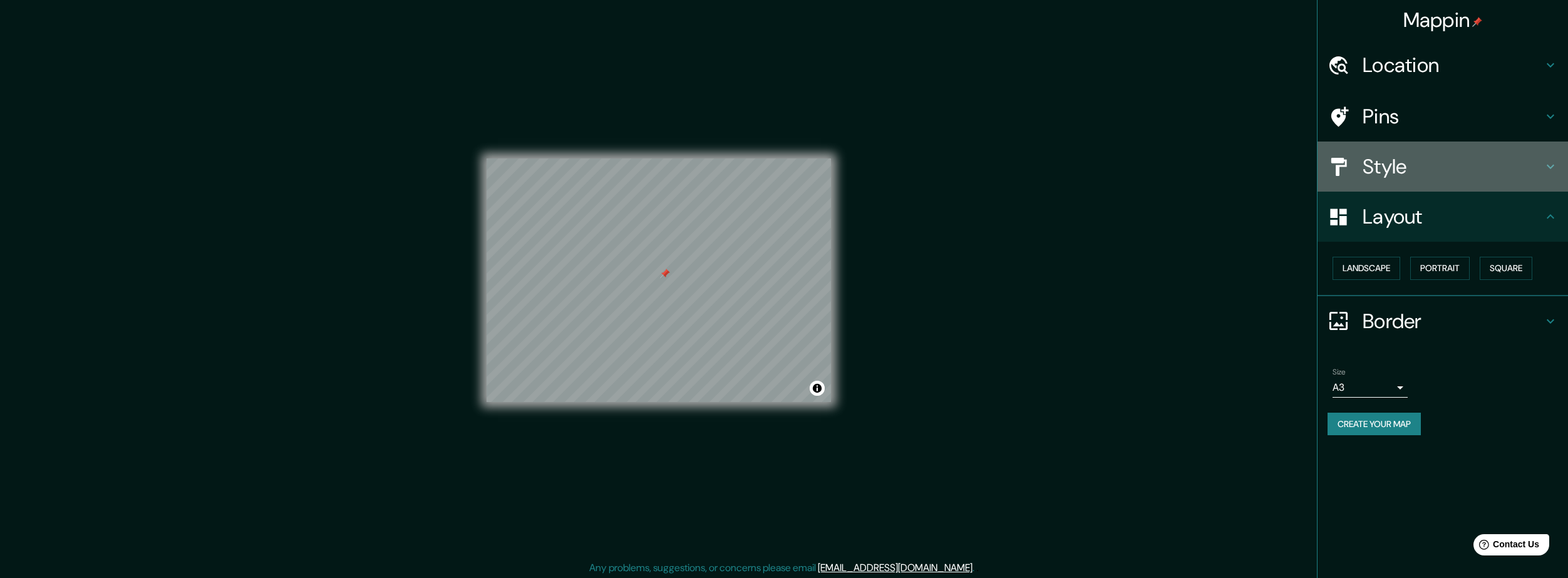
click at [1015, 191] on div "Style" at bounding box center [1443, 166] width 250 height 50
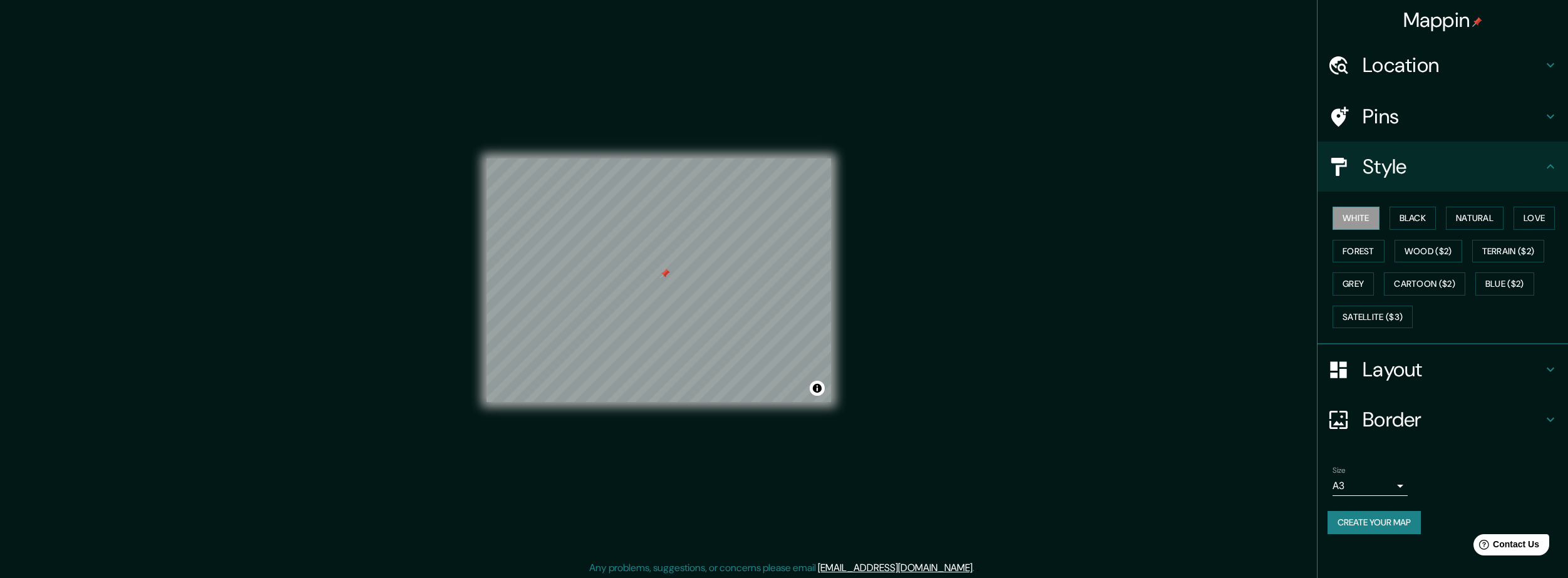
click at [1015, 268] on div "White Black Natural Love Forest Wood ($2) Terrain ($2) Grey Cartoon ($2) Blue (…" at bounding box center [1447, 268] width 240 height 132
click at [1015, 230] on button "Natural" at bounding box center [1475, 218] width 57 height 23
click at [1015, 263] on button "Forest" at bounding box center [1358, 251] width 52 height 23
click at [1015, 230] on button "Love" at bounding box center [1534, 218] width 41 height 23
click at [1015, 269] on div "White Black Natural Love Forest Wood ($2) Terrain ($2) Grey Cartoon ($2) Blue (…" at bounding box center [1447, 268] width 240 height 132
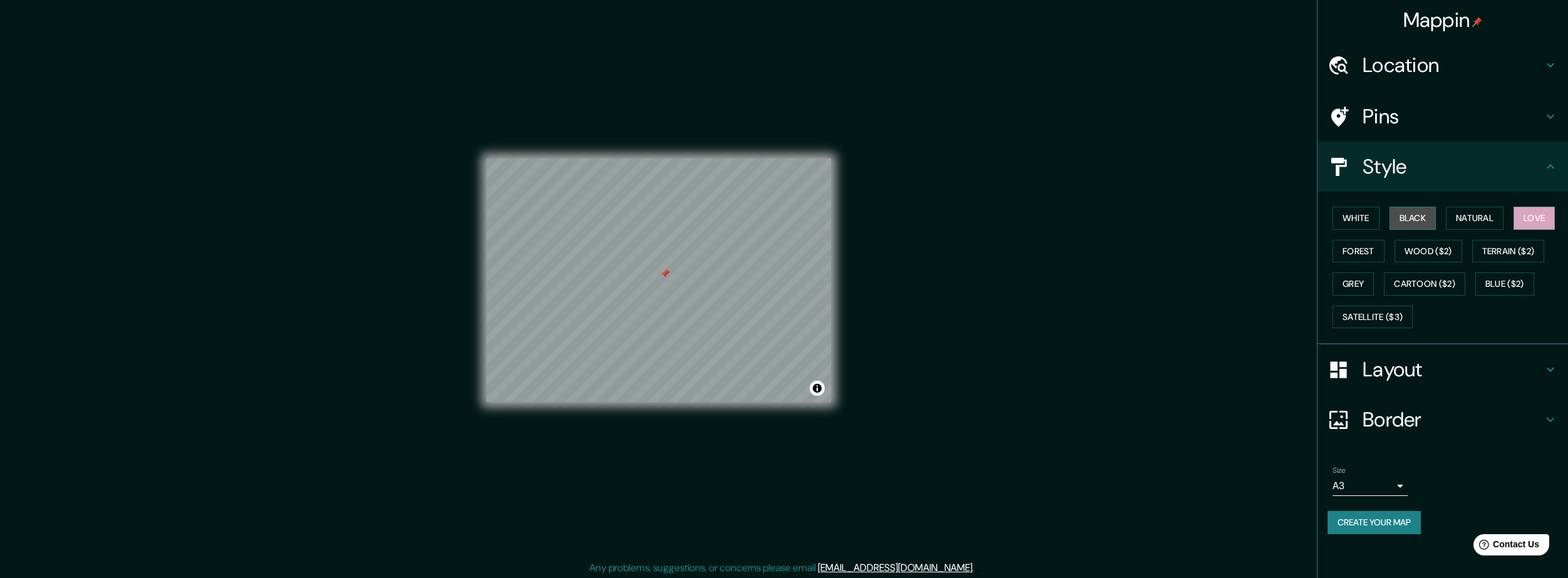
click at [1015, 230] on button "Black" at bounding box center [1413, 218] width 47 height 23
click at [1015, 296] on button "Grey" at bounding box center [1353, 284] width 41 height 23
click at [1015, 230] on button "Natural" at bounding box center [1475, 218] width 57 height 23
click at [1015, 230] on button "White" at bounding box center [1356, 218] width 47 height 23
click at [1015, 230] on button "Natural" at bounding box center [1475, 218] width 57 height 23
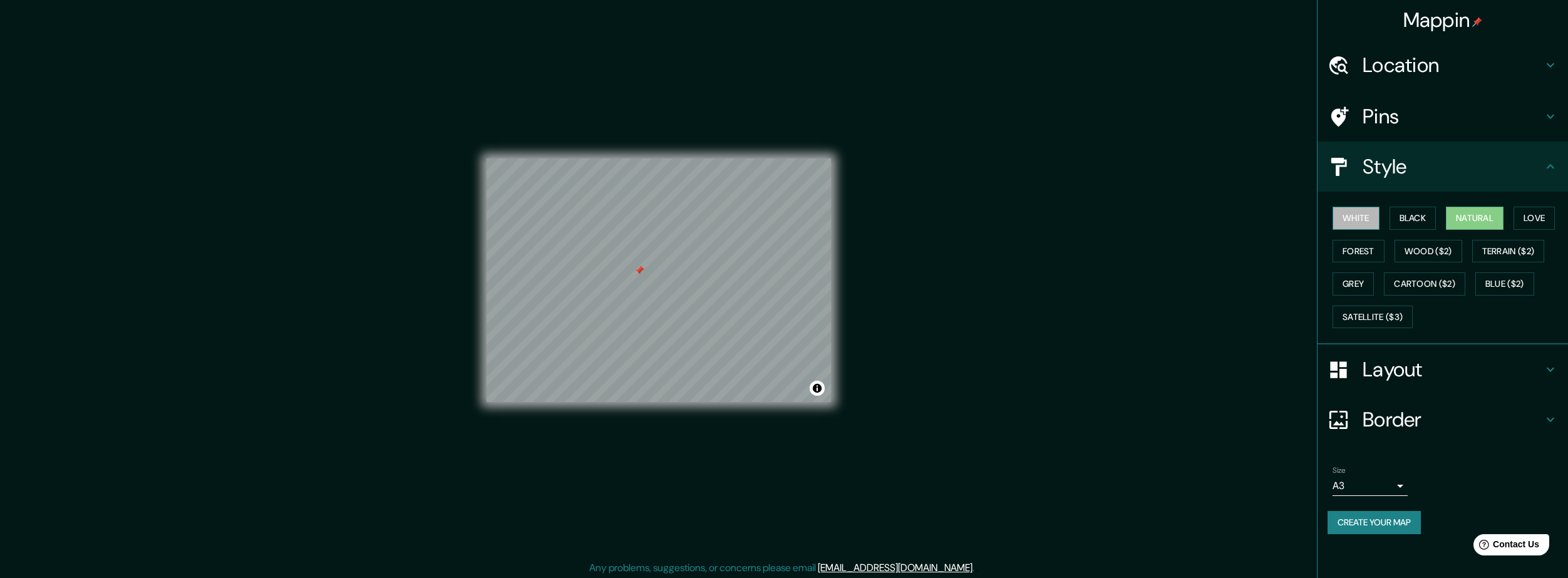
click at [1015, 230] on button "White" at bounding box center [1356, 218] width 47 height 23
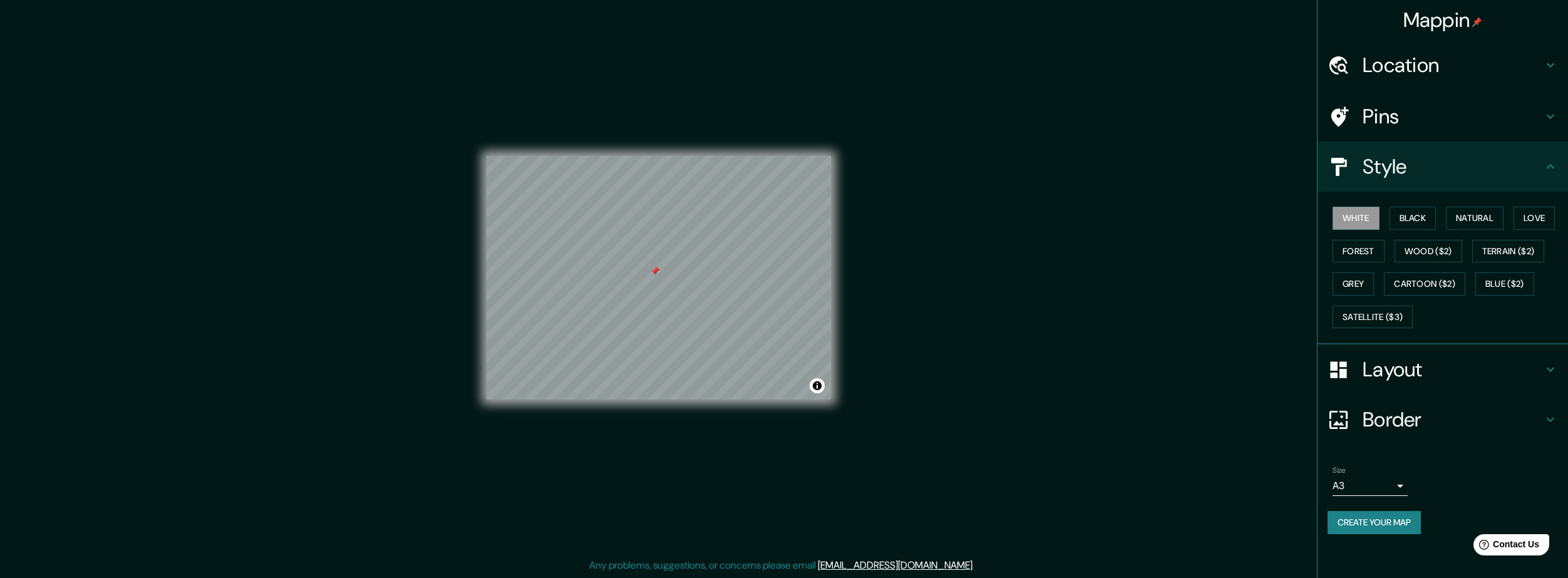
scroll to position [86, 0]
click at [1015, 534] on button "Create your map" at bounding box center [1374, 522] width 93 height 23
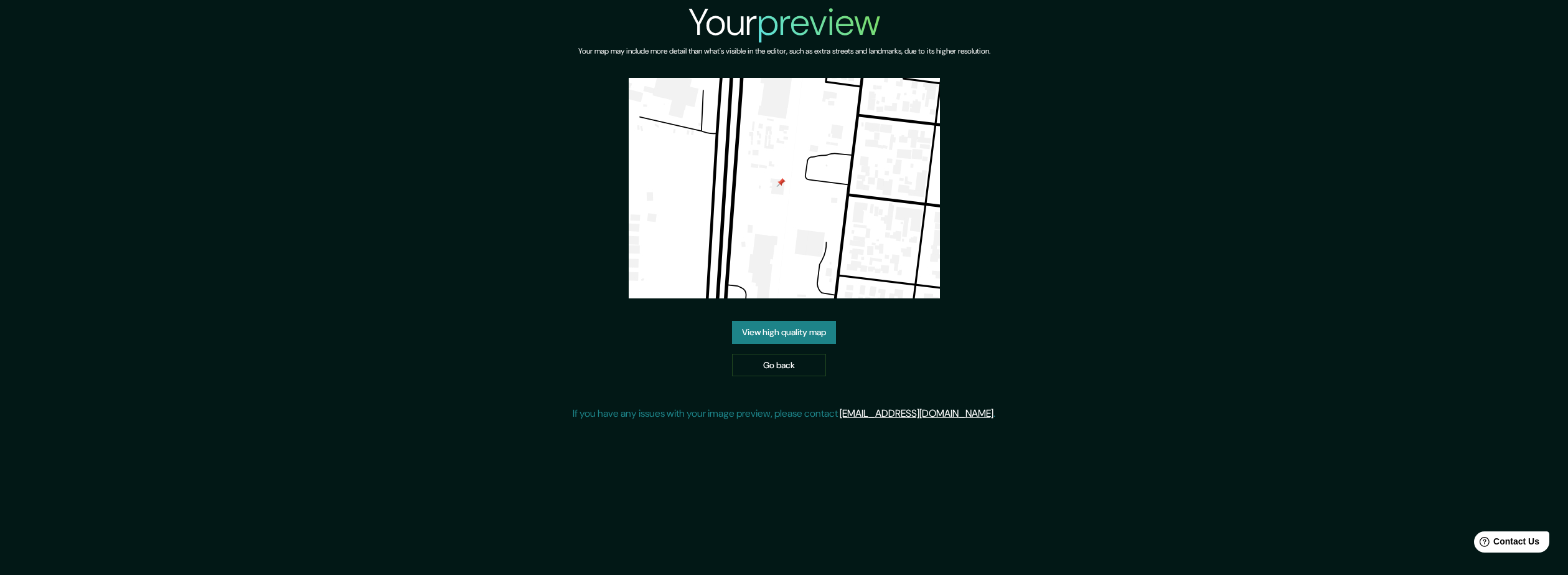
click at [747, 344] on link "View high quality map" at bounding box center [784, 332] width 104 height 23
